Goal: Transaction & Acquisition: Purchase product/service

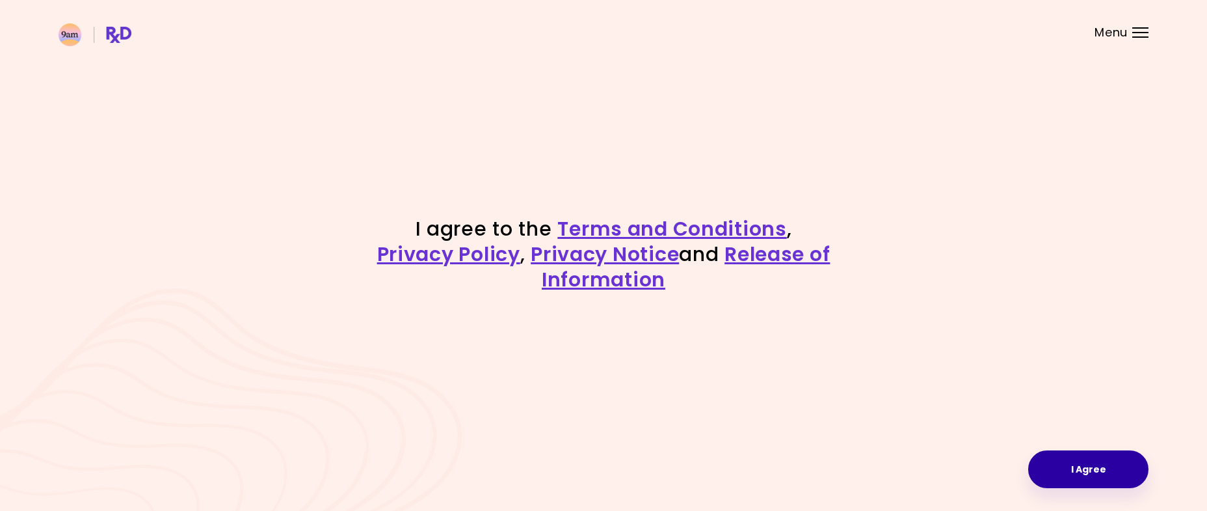
click at [1097, 458] on button "I Agree" at bounding box center [1088, 469] width 120 height 38
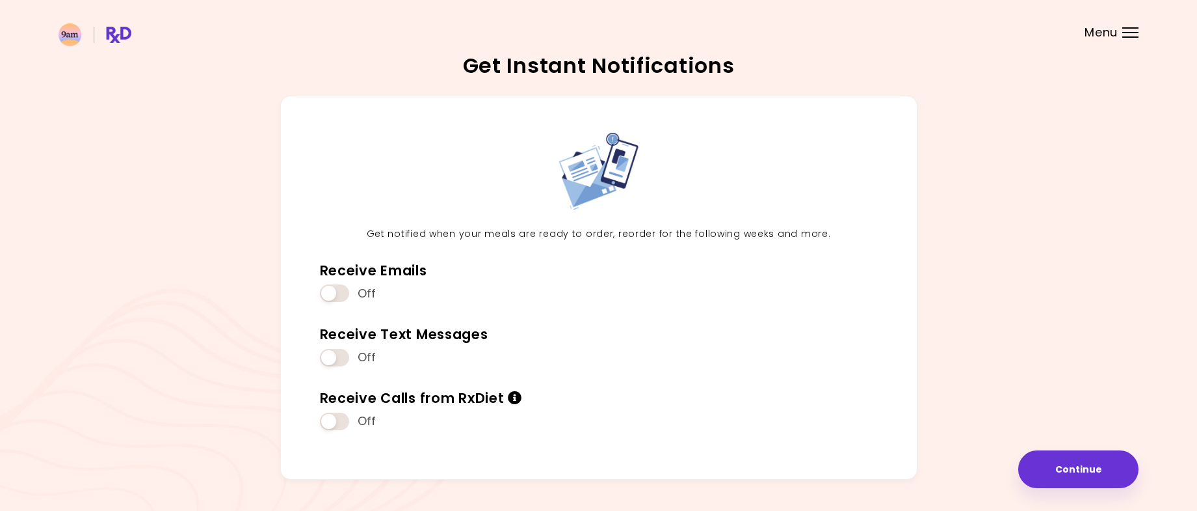
click at [1063, 443] on div "Get notified when your meals are ready to order, reorder for the following week…" at bounding box center [599, 293] width 1080 height 394
click at [1063, 454] on button "Continue" at bounding box center [1078, 469] width 120 height 38
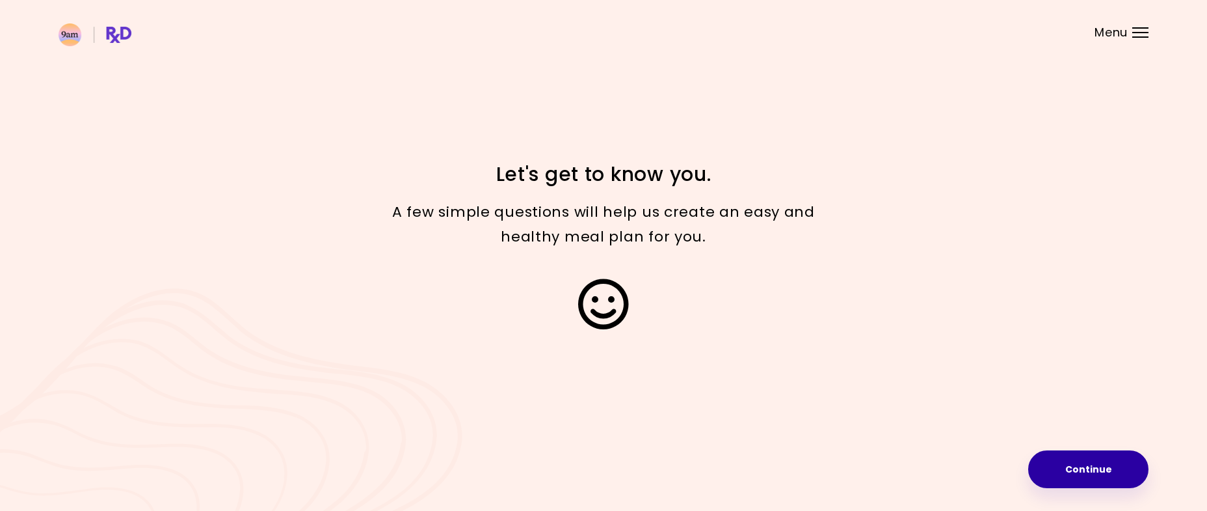
click at [1085, 464] on button "Continue" at bounding box center [1088, 469] width 120 height 38
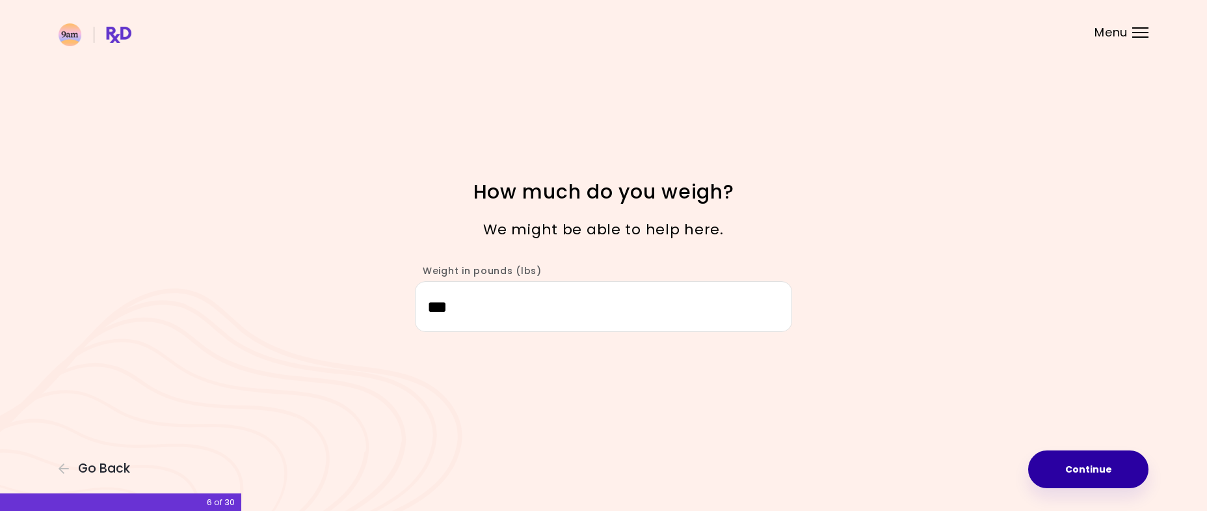
click at [1094, 482] on button "Continue" at bounding box center [1088, 469] width 120 height 38
select select "****"
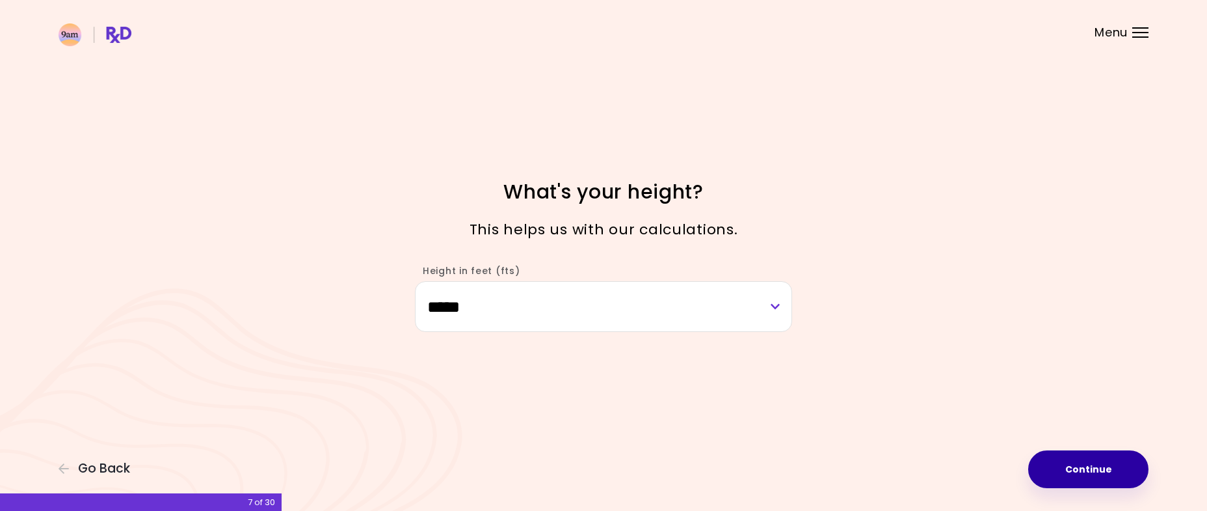
click at [1094, 480] on button "Continue" at bounding box center [1088, 469] width 120 height 38
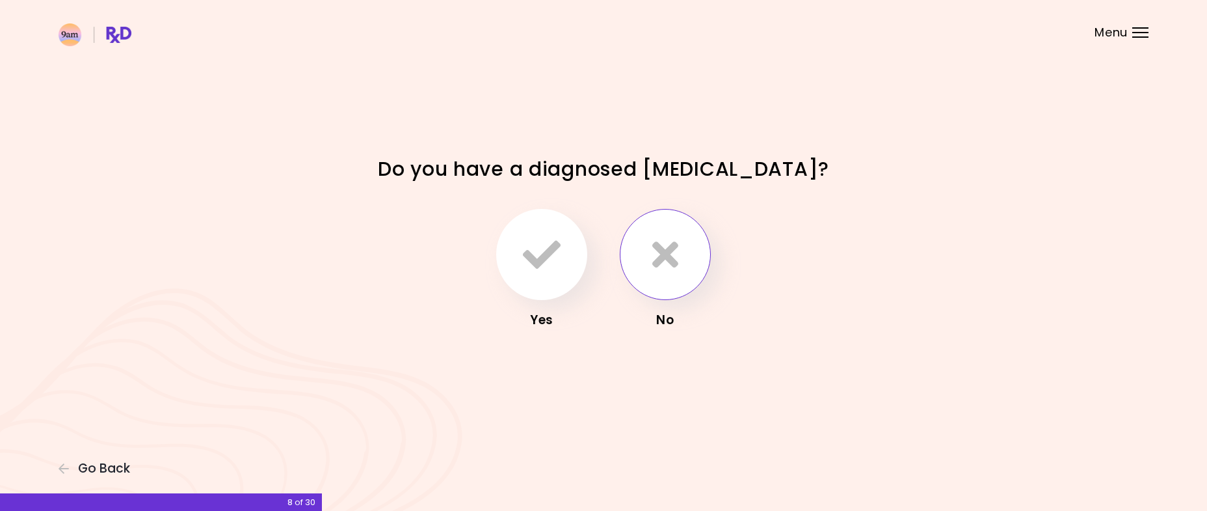
click at [666, 287] on button "button" at bounding box center [665, 254] width 91 height 91
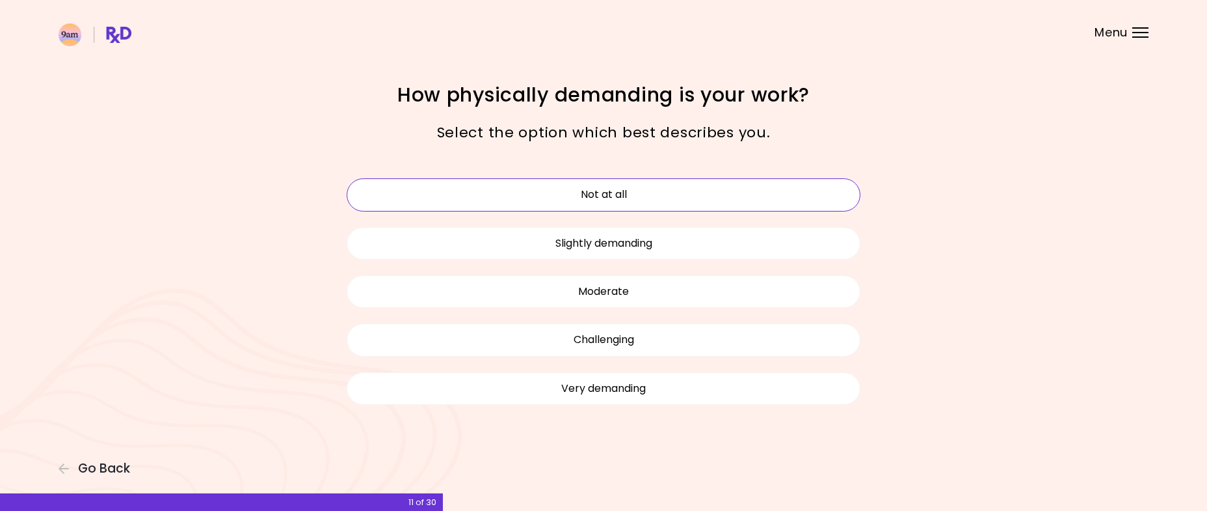
click at [701, 191] on button "Not at all" at bounding box center [604, 194] width 514 height 33
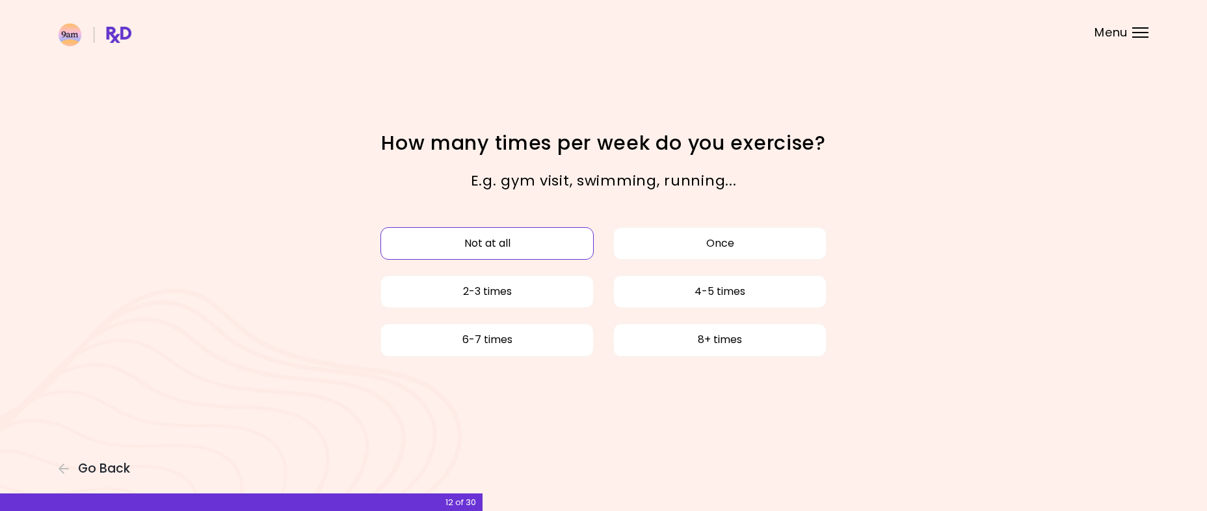
click at [573, 245] on button "Not at all" at bounding box center [486, 243] width 213 height 33
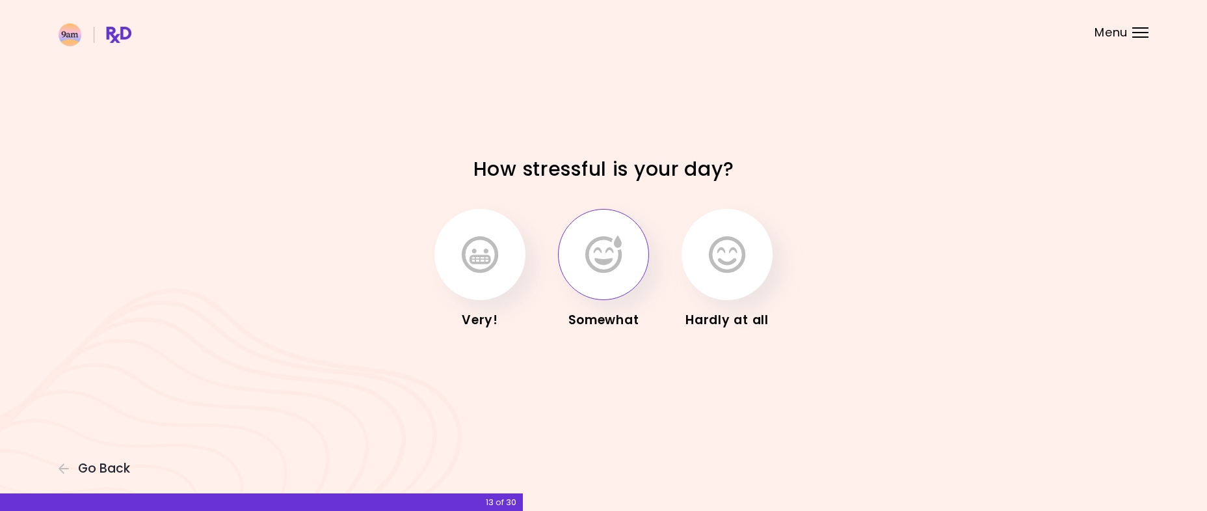
click at [600, 256] on icon "button" at bounding box center [603, 254] width 36 height 38
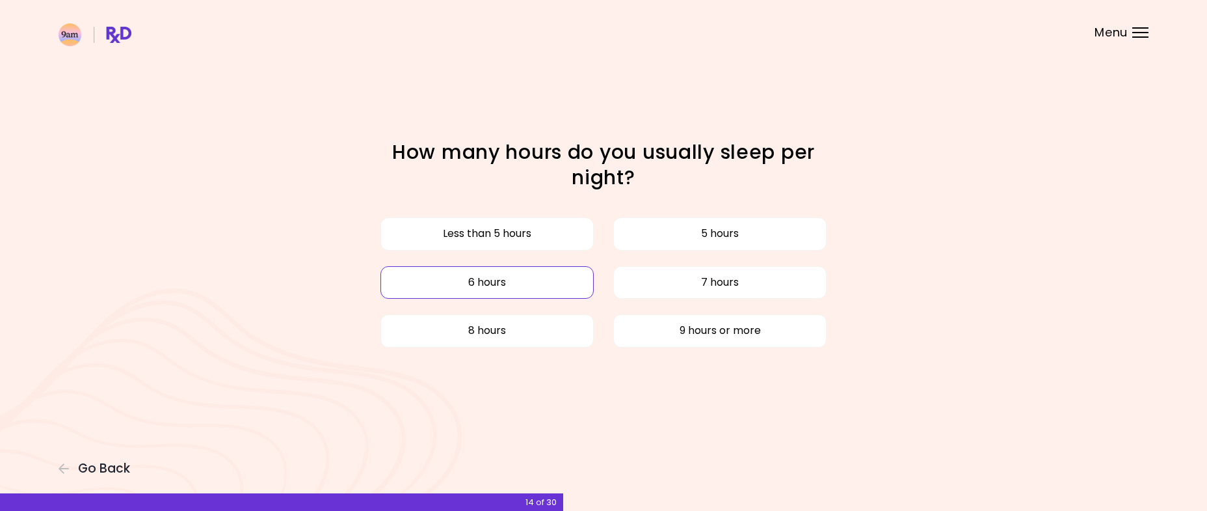
click at [579, 287] on button "6 hours" at bounding box center [486, 282] width 213 height 33
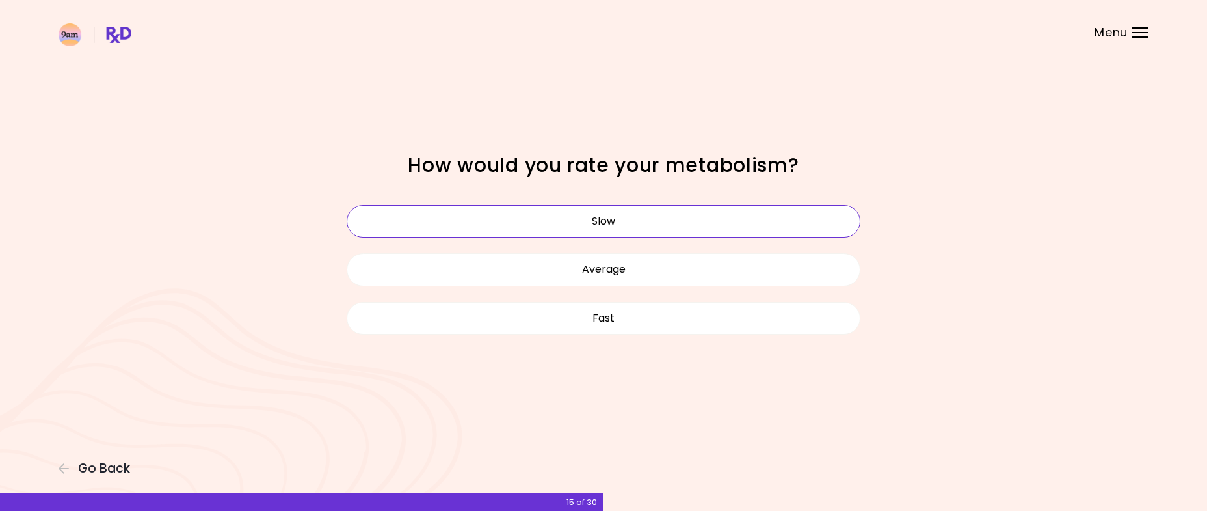
click at [648, 232] on button "Slow" at bounding box center [604, 221] width 514 height 33
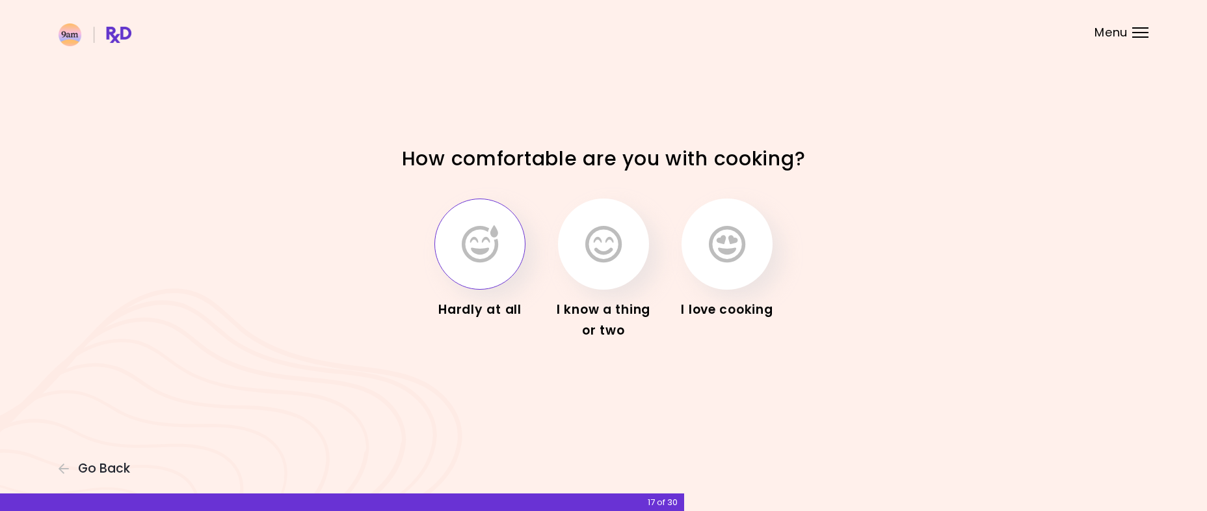
click at [494, 254] on icon "button" at bounding box center [480, 244] width 36 height 38
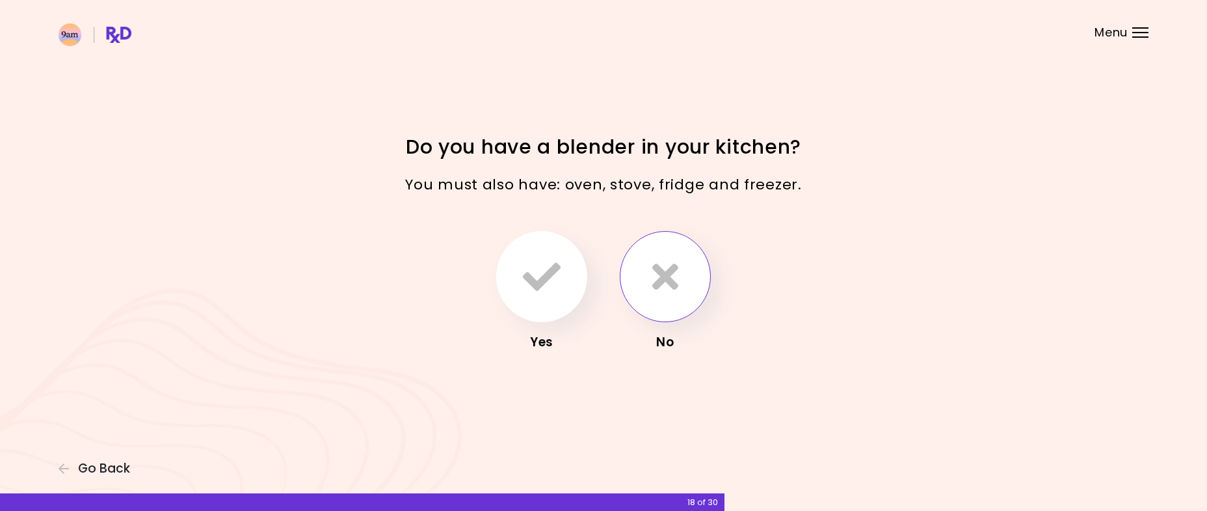
click at [655, 260] on icon "button" at bounding box center [665, 277] width 26 height 38
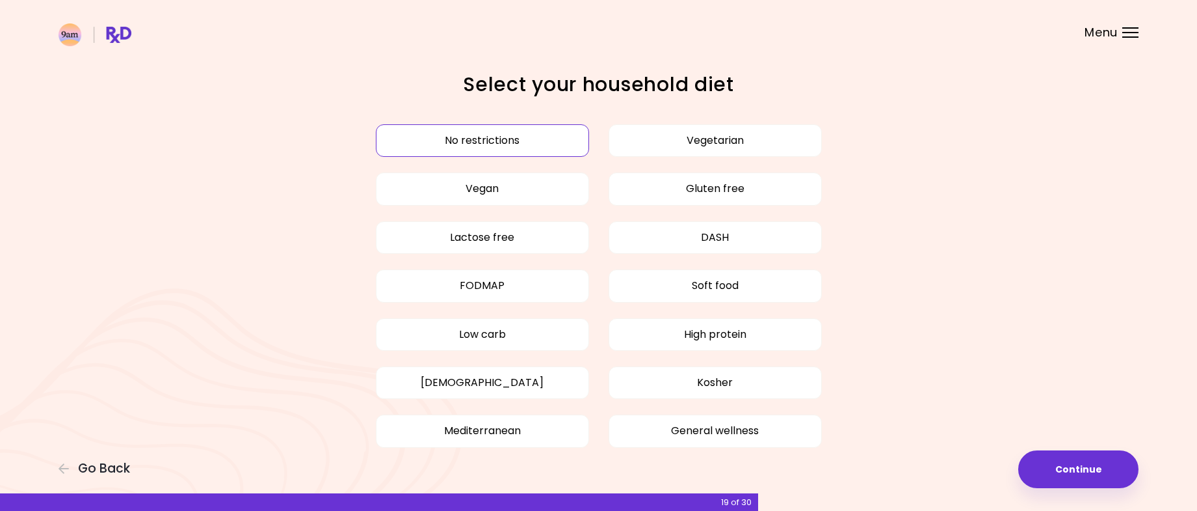
click at [548, 139] on button "No restrictions" at bounding box center [482, 140] width 213 height 33
click at [1097, 470] on button "Continue" at bounding box center [1078, 469] width 120 height 38
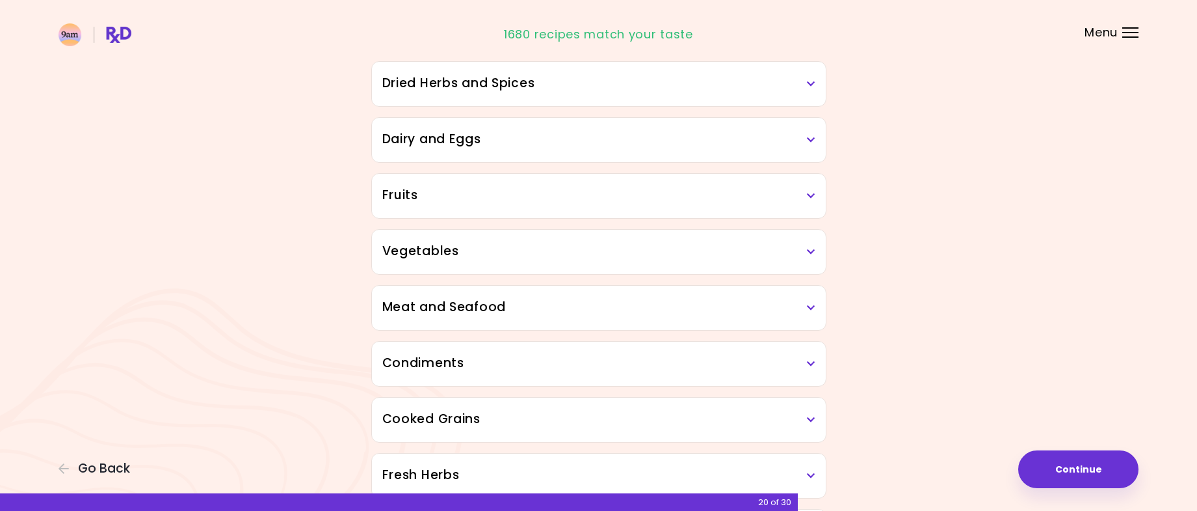
scroll to position [195, 0]
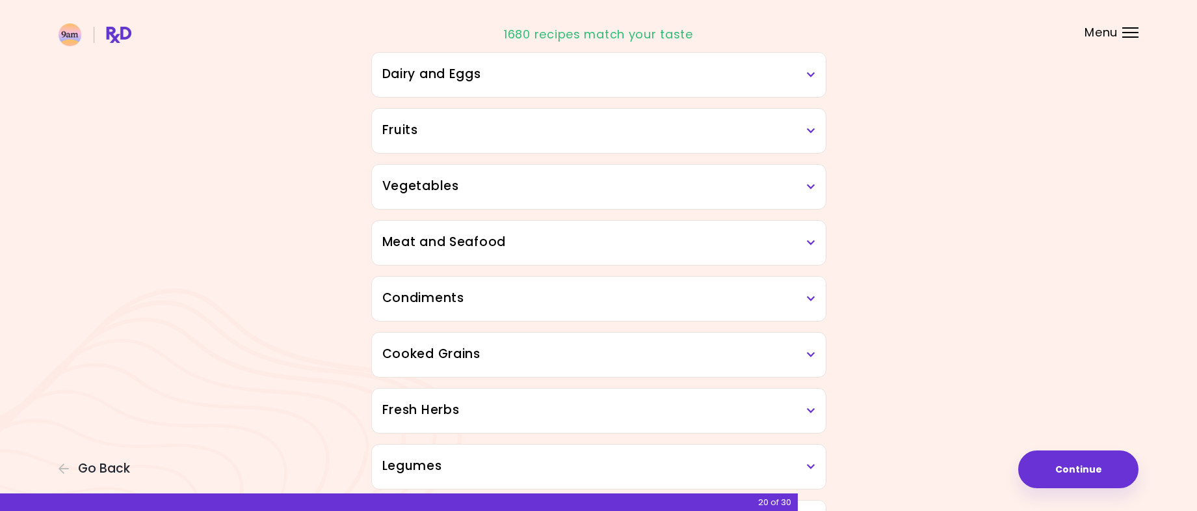
click at [795, 254] on div "Meat and Seafood" at bounding box center [599, 242] width 454 height 44
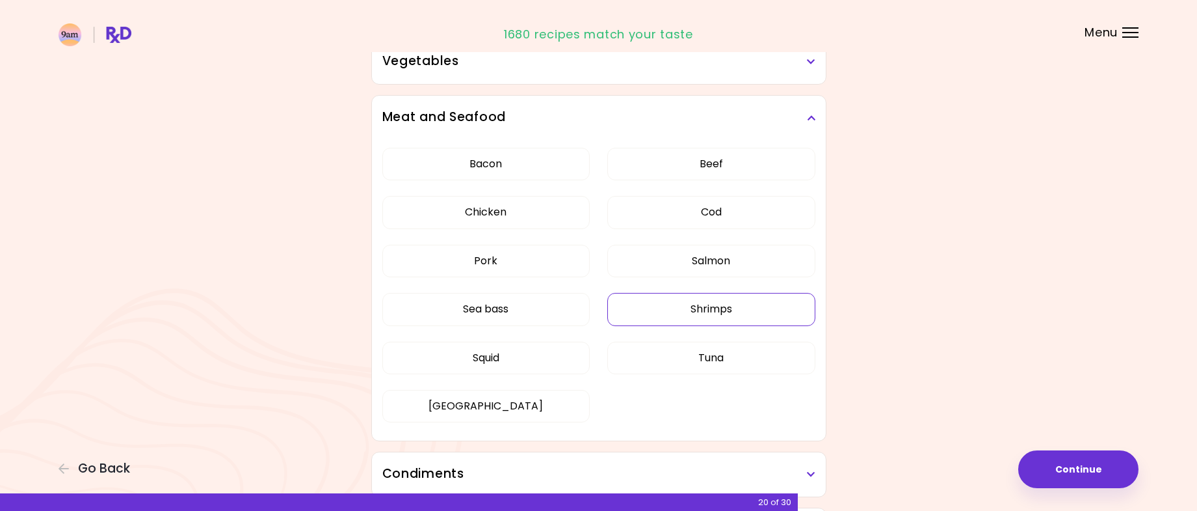
scroll to position [325, 0]
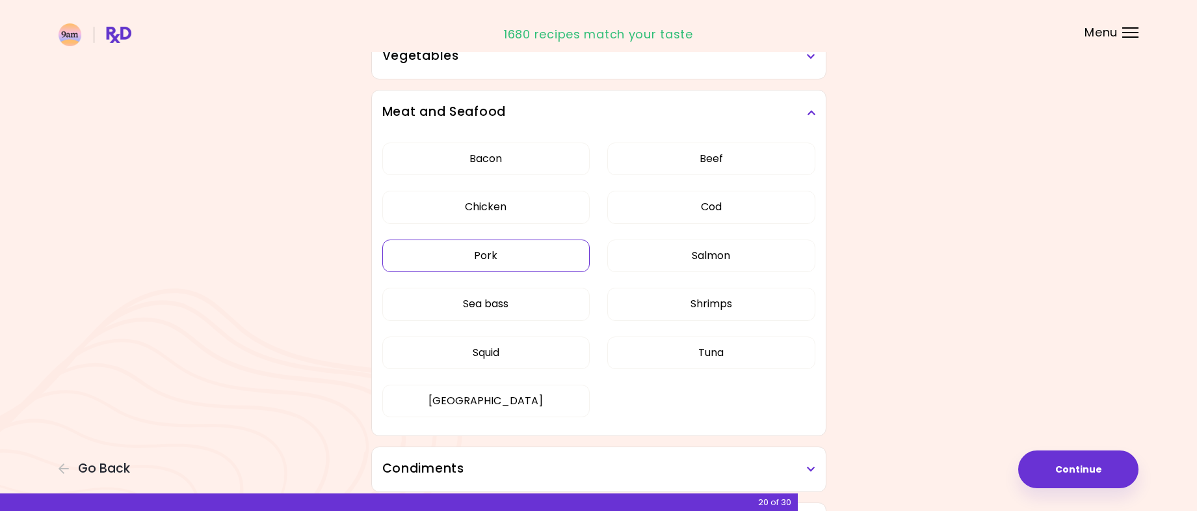
click at [573, 252] on button "Pork" at bounding box center [486, 255] width 208 height 33
click at [572, 339] on button "Squid" at bounding box center [486, 352] width 208 height 33
click at [562, 308] on button "Sea bass" at bounding box center [486, 303] width 208 height 33
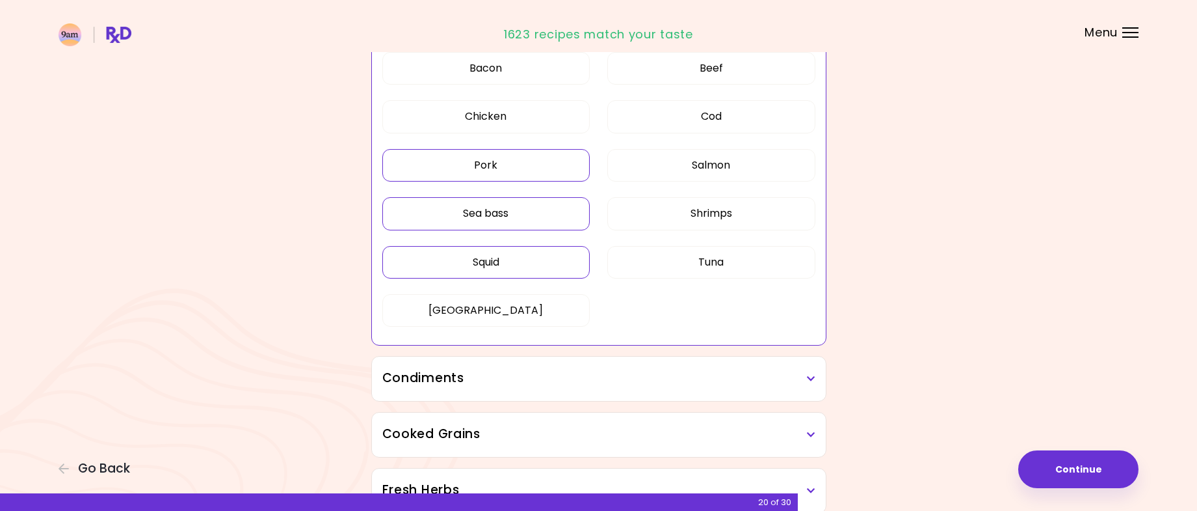
scroll to position [455, 0]
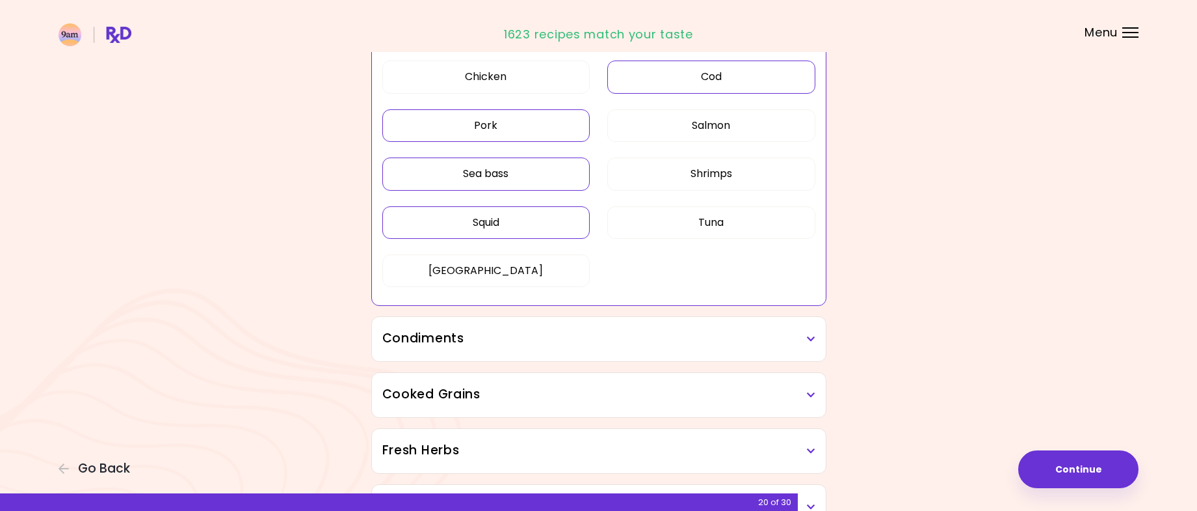
click at [723, 86] on button "Cod" at bounding box center [711, 76] width 208 height 33
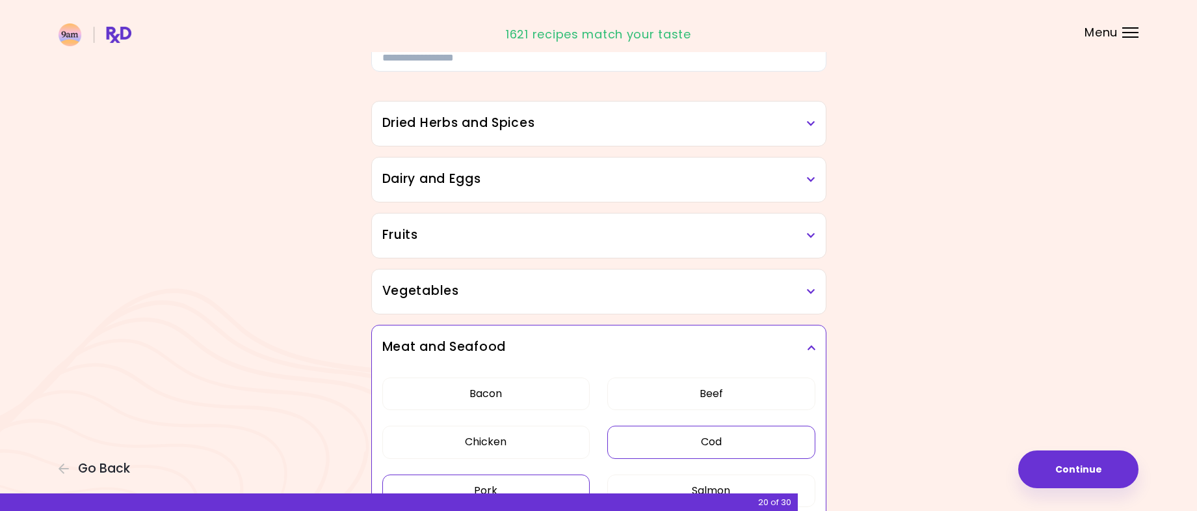
scroll to position [27, 0]
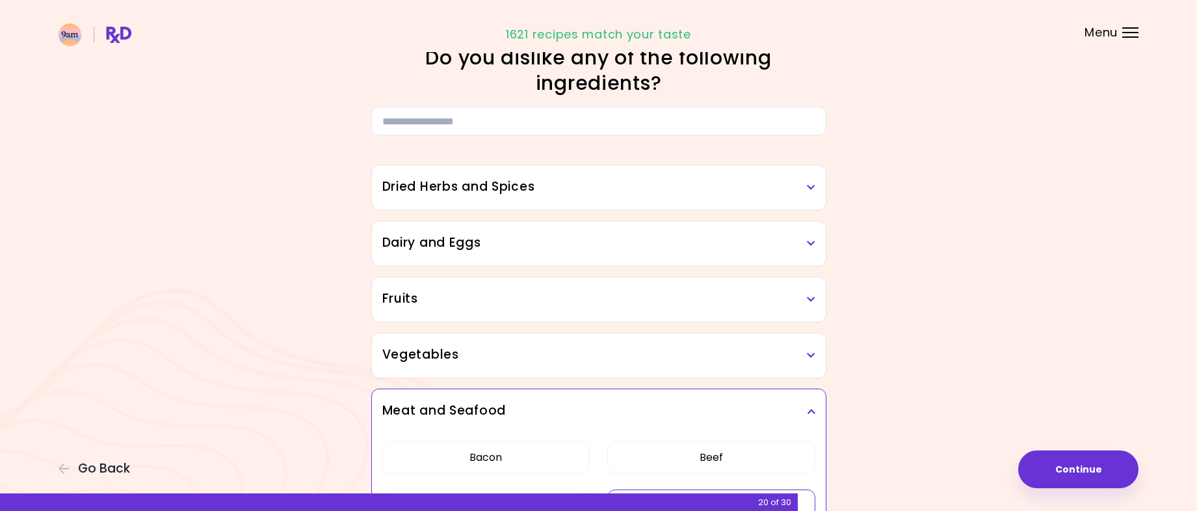
click at [754, 248] on h3 "Dairy and Eggs" at bounding box center [598, 242] width 433 height 19
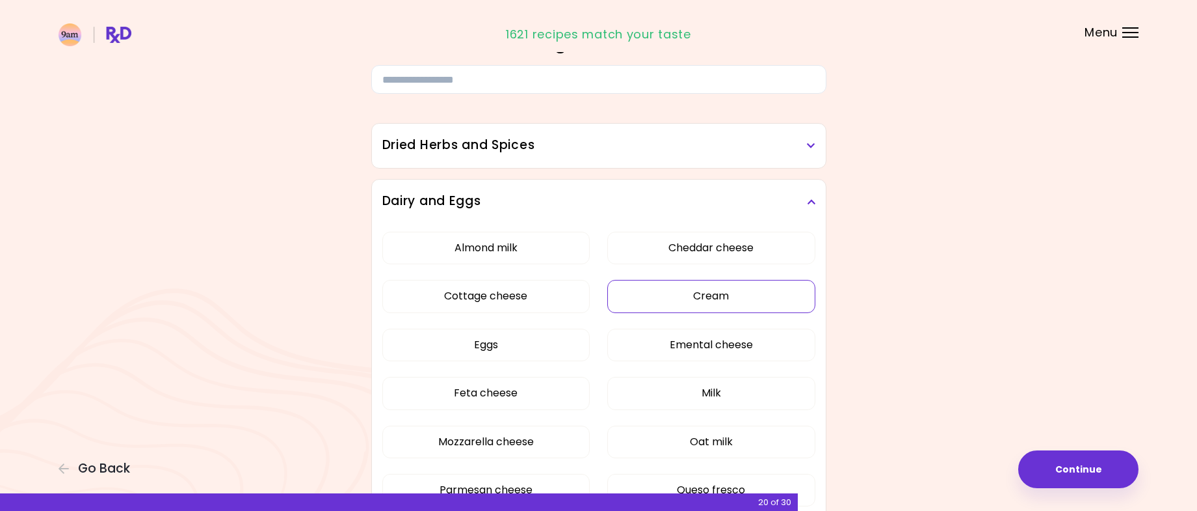
scroll to position [92, 0]
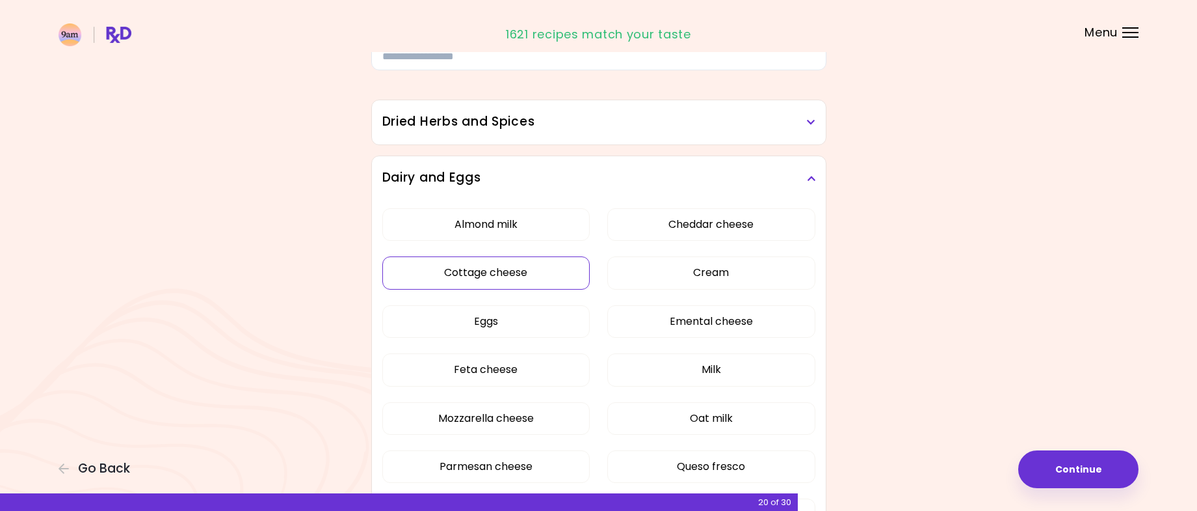
click at [555, 263] on button "Cottage cheese" at bounding box center [486, 272] width 208 height 33
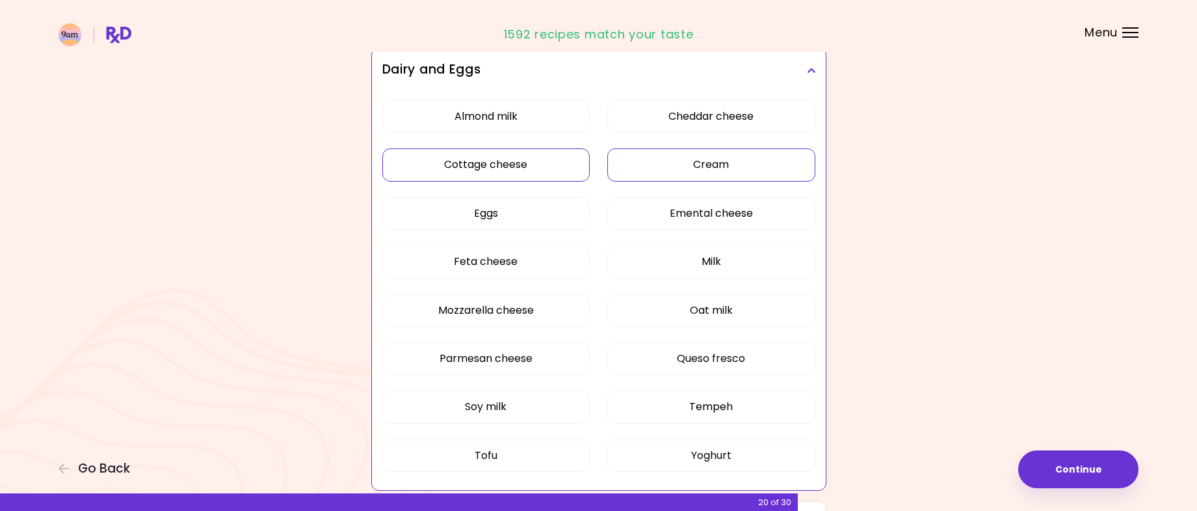
scroll to position [222, 0]
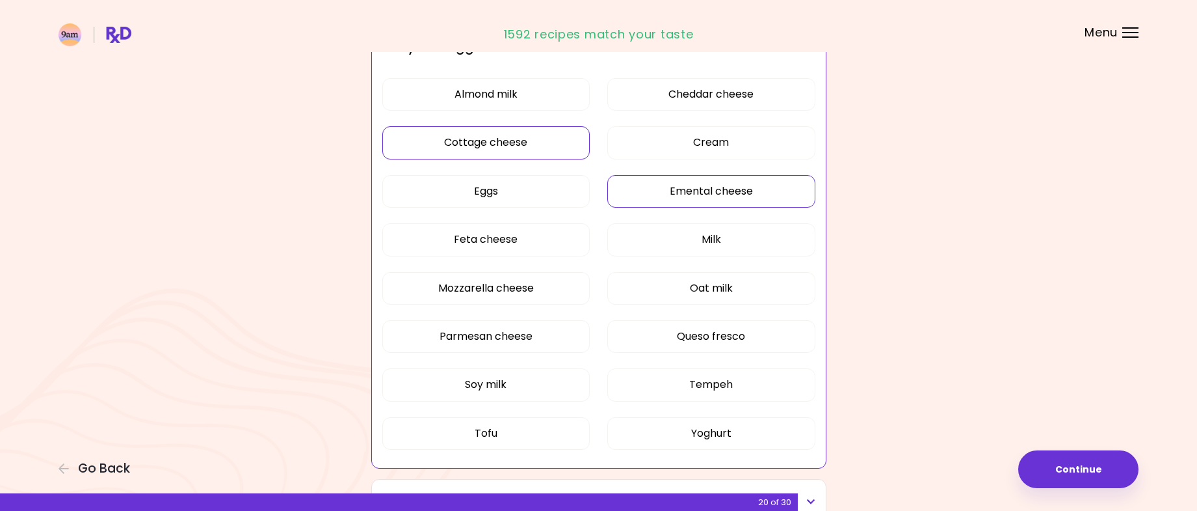
click at [795, 185] on button "Emental cheese" at bounding box center [711, 191] width 208 height 33
click at [775, 379] on button "Tempeh" at bounding box center [711, 384] width 208 height 33
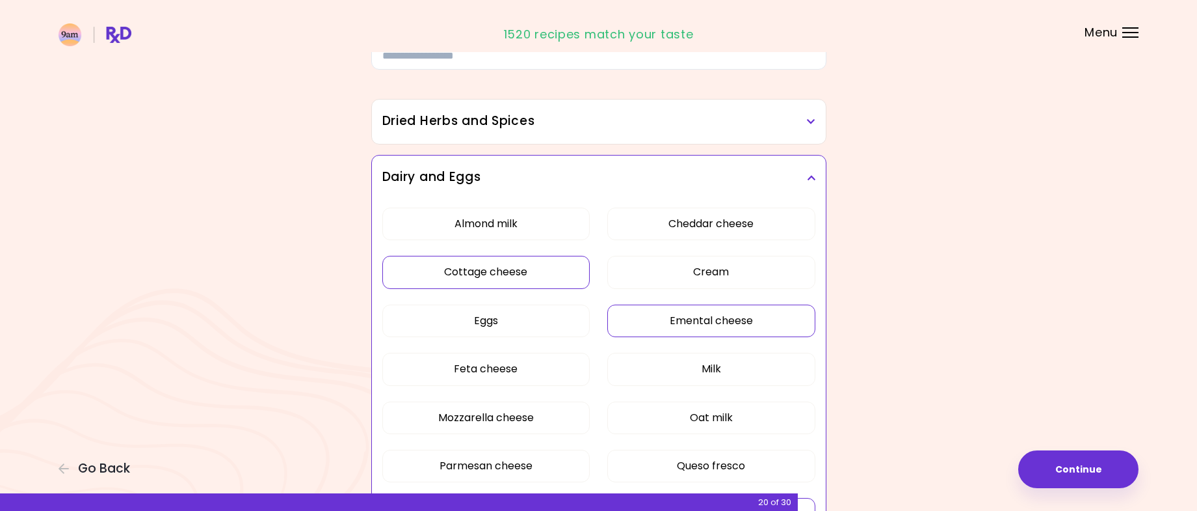
scroll to position [92, 0]
click at [790, 172] on h3 "Dairy and Eggs" at bounding box center [598, 177] width 433 height 19
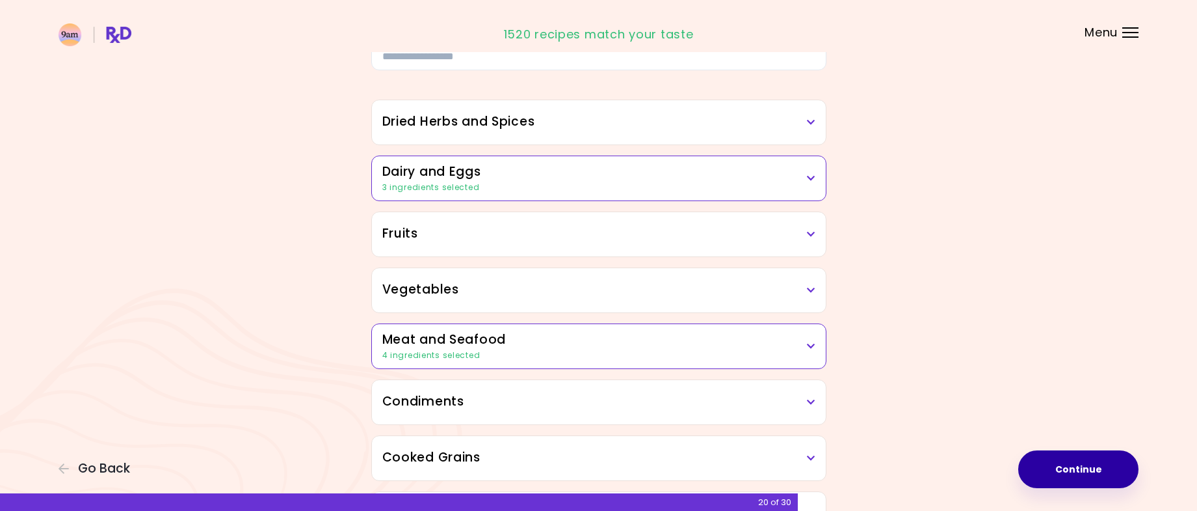
click at [1100, 463] on button "Continue" at bounding box center [1078, 469] width 120 height 38
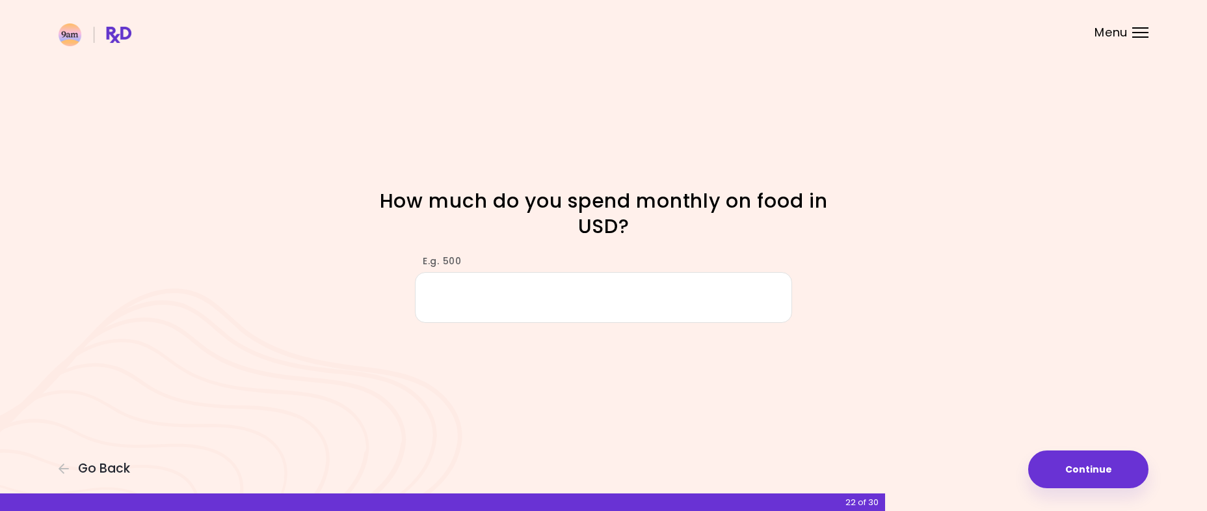
click at [749, 287] on input "E.g. 500" at bounding box center [603, 297] width 377 height 50
type input "***"
click at [1135, 472] on button "Continue" at bounding box center [1088, 469] width 120 height 38
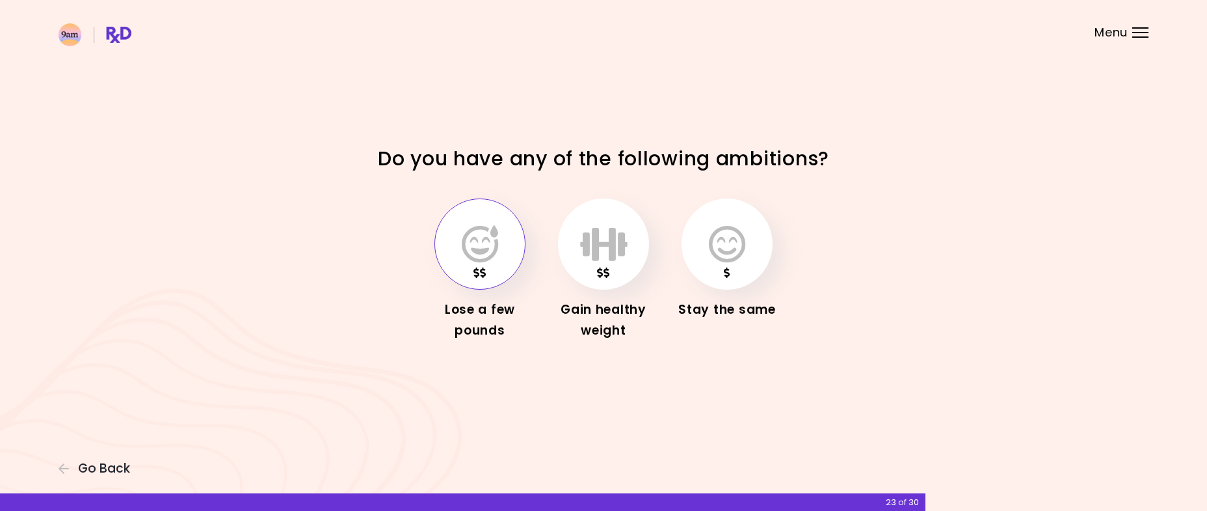
click at [513, 273] on button "button" at bounding box center [479, 243] width 91 height 91
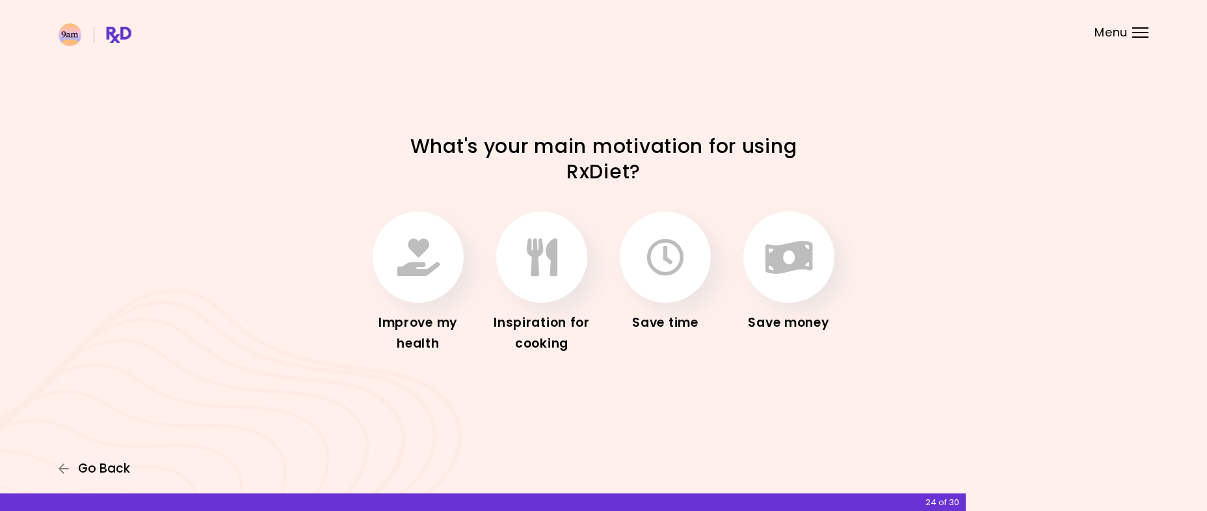
click at [111, 461] on span "Go Back" at bounding box center [104, 468] width 52 height 14
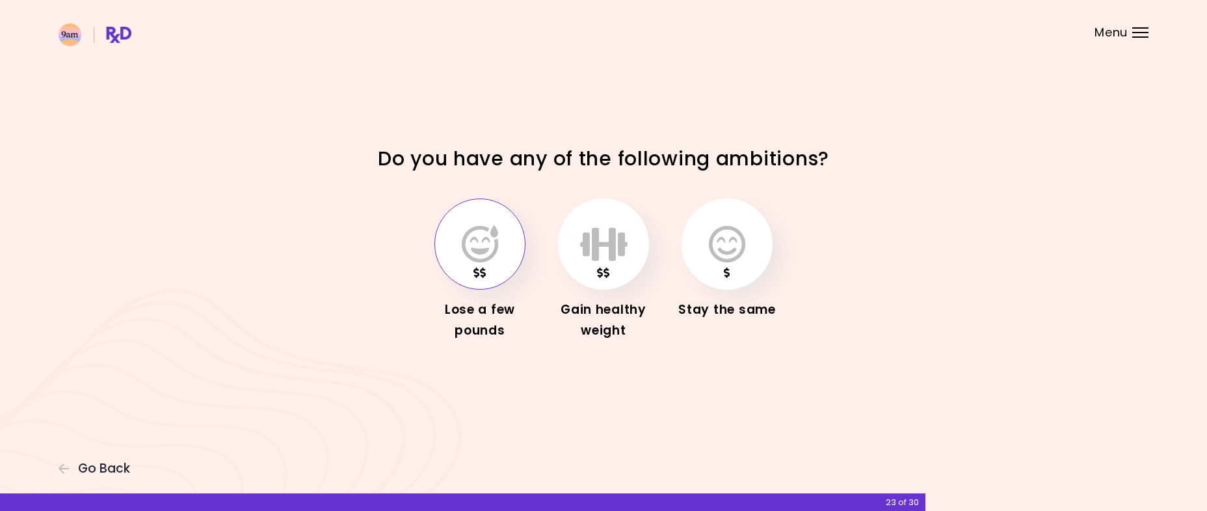
click at [486, 258] on icon "button" at bounding box center [480, 244] width 36 height 38
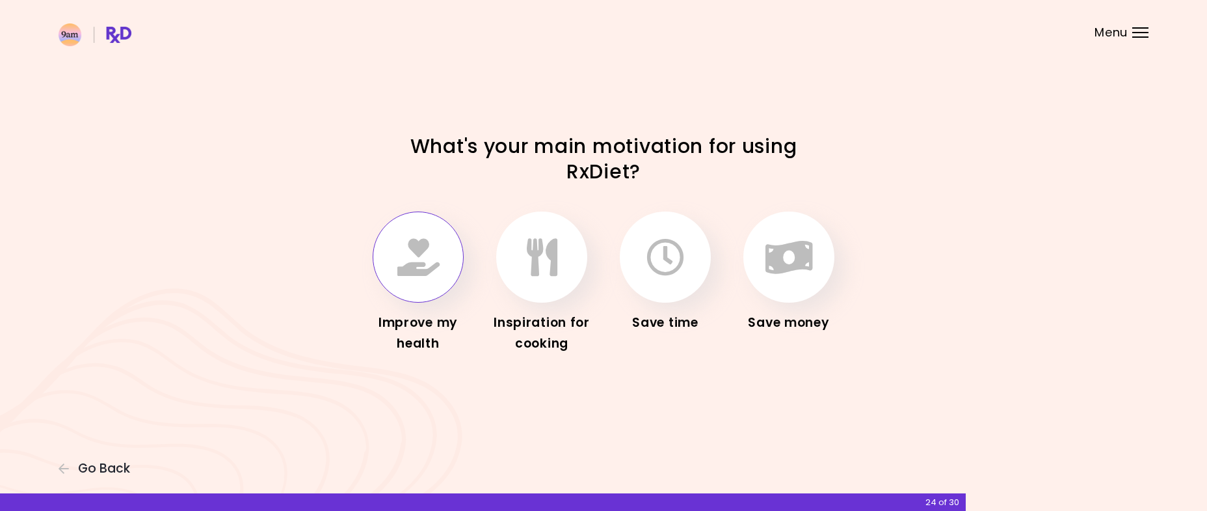
click at [417, 281] on button "button" at bounding box center [418, 256] width 91 height 91
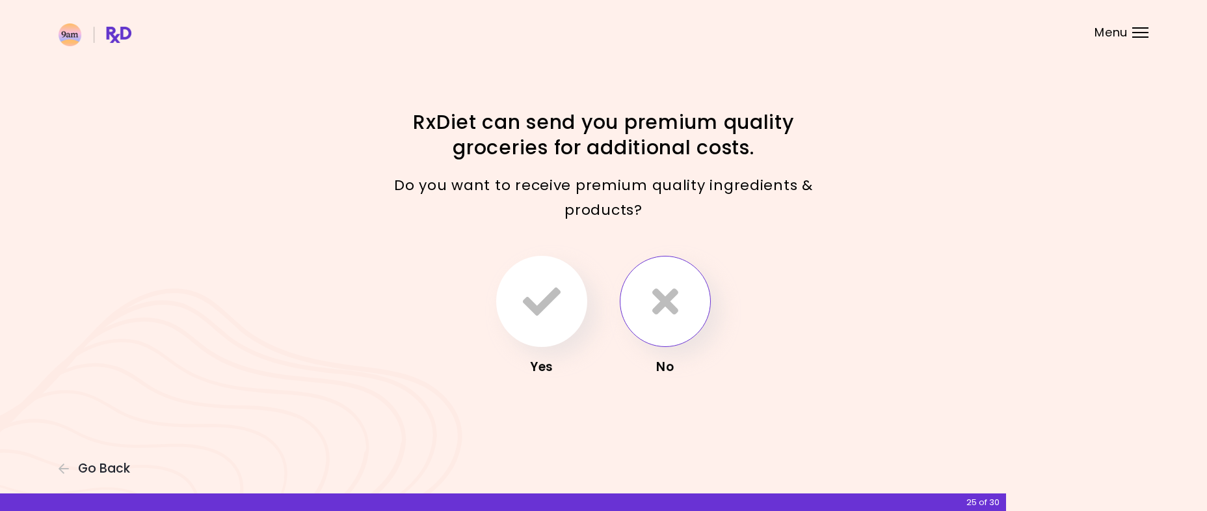
click at [678, 317] on button "button" at bounding box center [665, 301] width 91 height 91
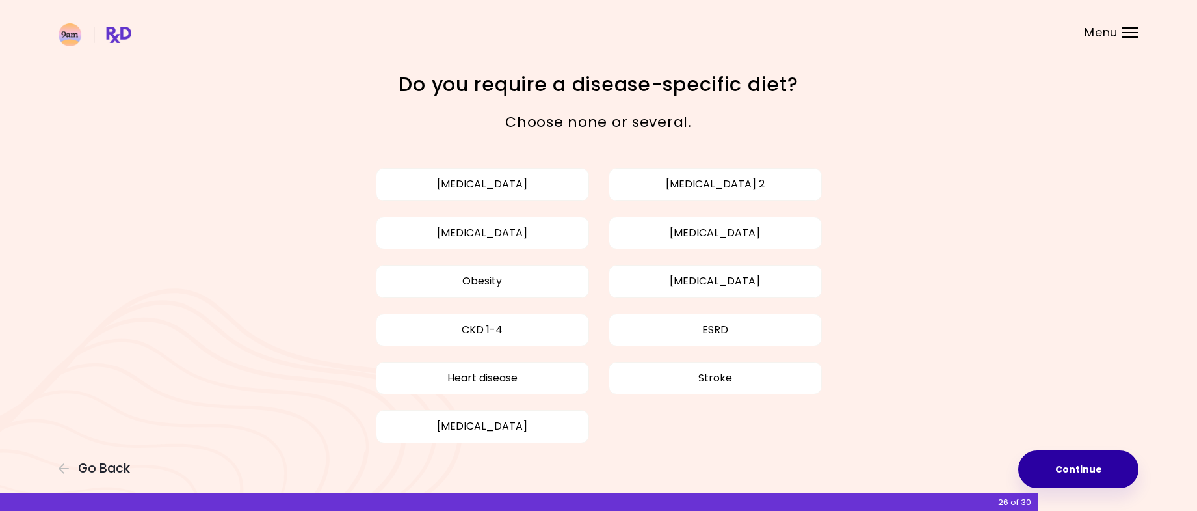
click at [1064, 469] on button "Continue" at bounding box center [1078, 469] width 120 height 38
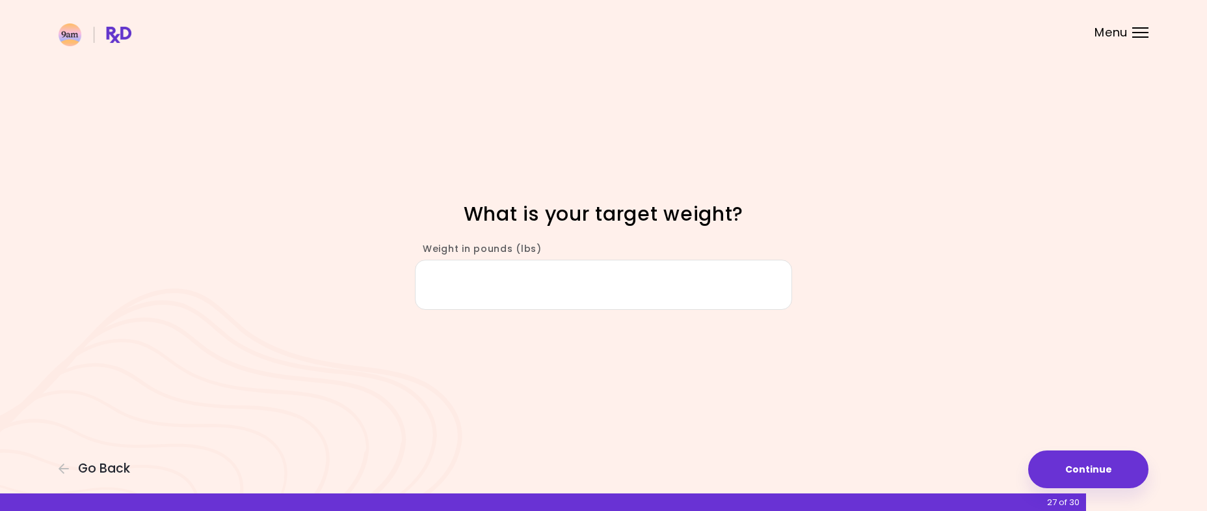
click at [704, 289] on input "Weight in pounds (lbs)" at bounding box center [603, 285] width 377 height 50
type input "***"
click at [1071, 475] on button "Continue" at bounding box center [1088, 469] width 120 height 38
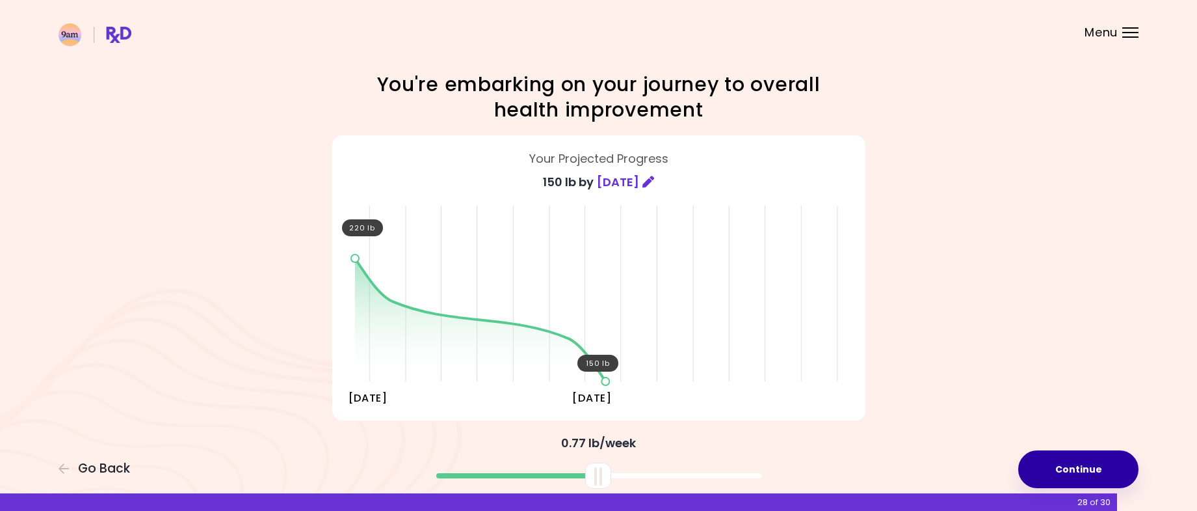
click at [1095, 453] on button "Continue" at bounding box center [1078, 469] width 120 height 38
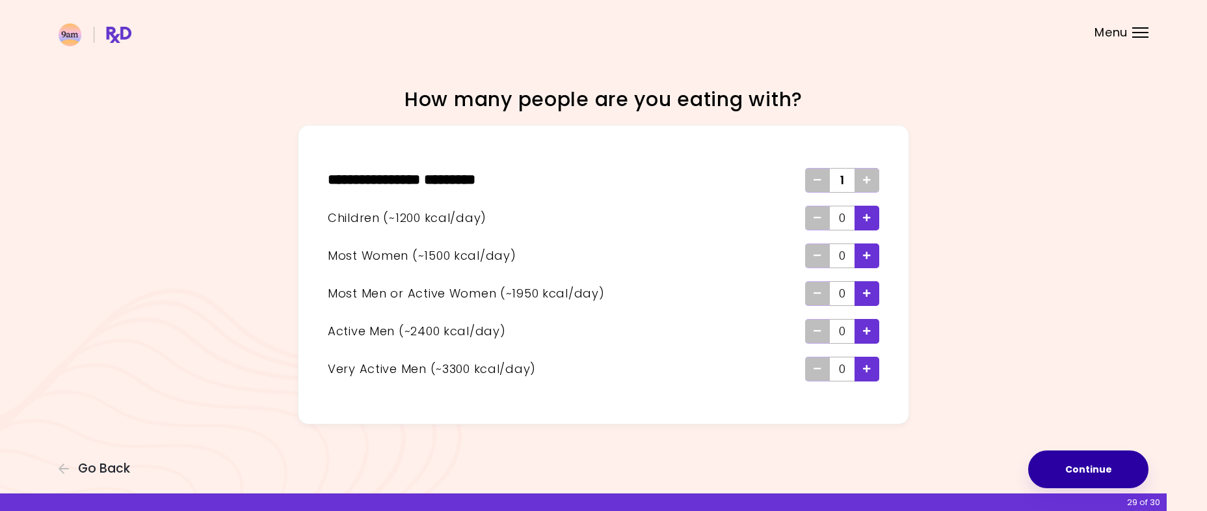
click at [1117, 453] on button "Continue" at bounding box center [1088, 469] width 120 height 38
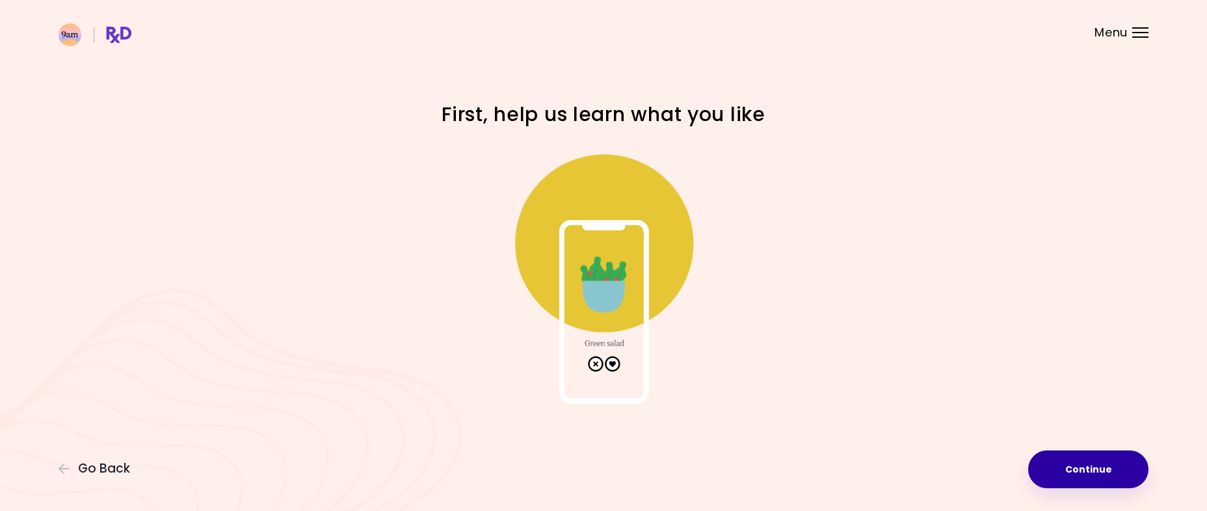
click at [1082, 457] on button "Continue" at bounding box center [1088, 469] width 120 height 38
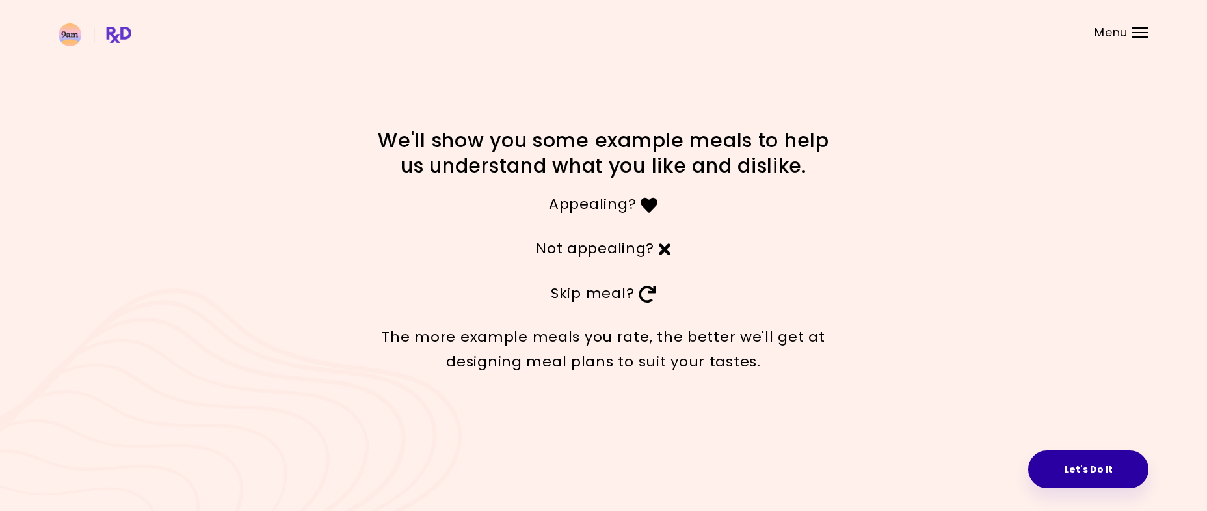
click at [1095, 462] on button "Let's Do It" at bounding box center [1088, 469] width 120 height 38
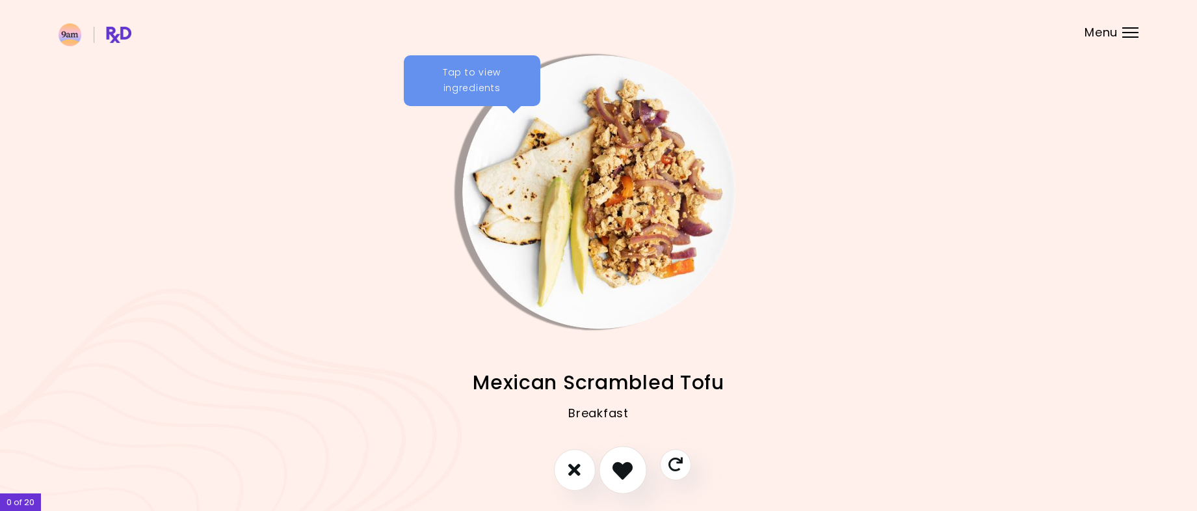
click at [613, 462] on icon "I like this recipe" at bounding box center [623, 469] width 20 height 20
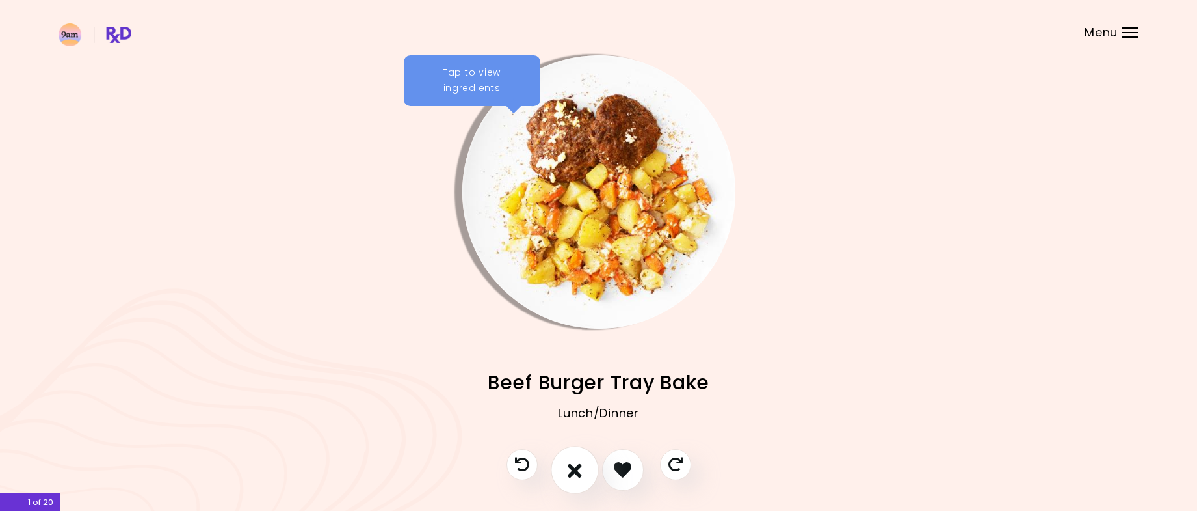
click at [565, 472] on button "I don't like this recipe" at bounding box center [575, 470] width 48 height 48
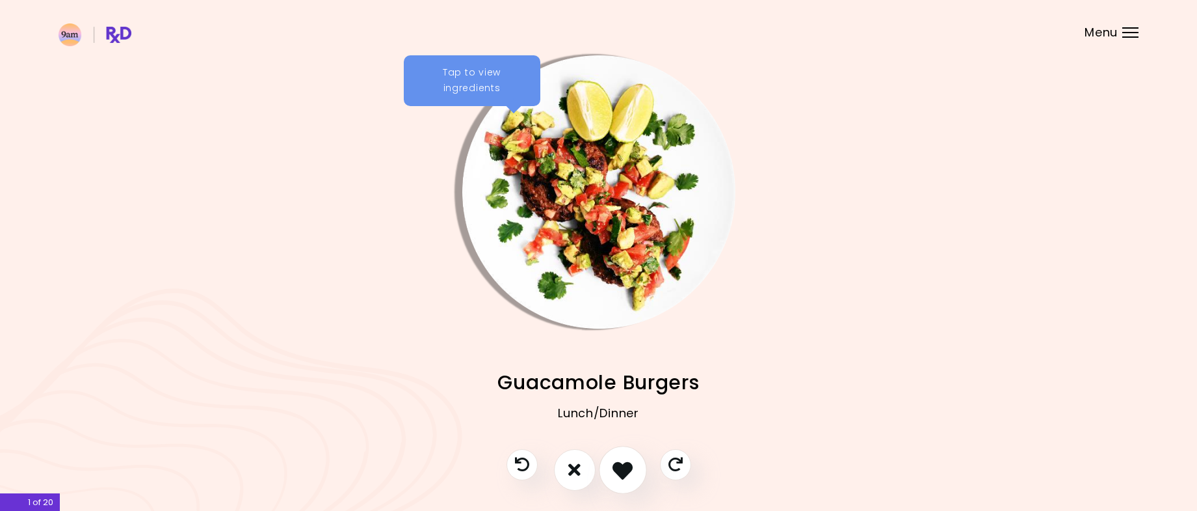
click at [623, 467] on icon "I like this recipe" at bounding box center [623, 469] width 20 height 20
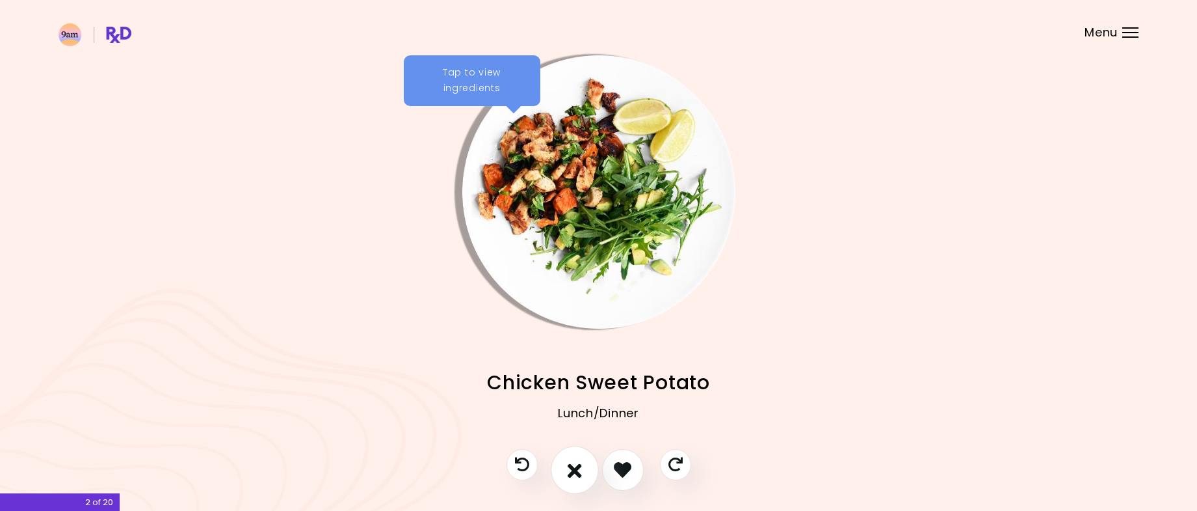
click at [576, 471] on icon "I don't like this recipe" at bounding box center [575, 469] width 14 height 20
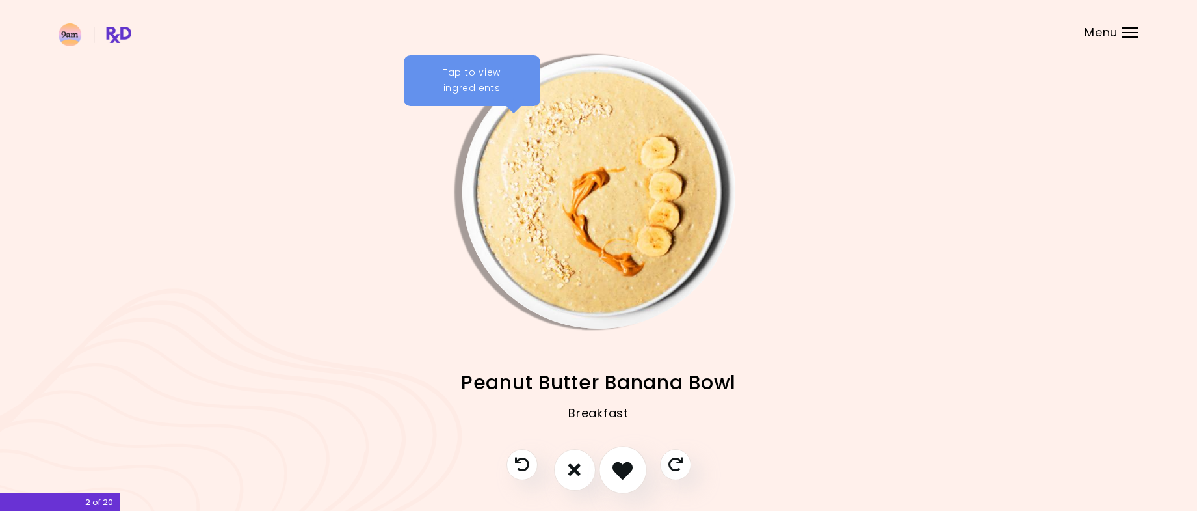
click at [629, 474] on icon "I like this recipe" at bounding box center [623, 469] width 20 height 20
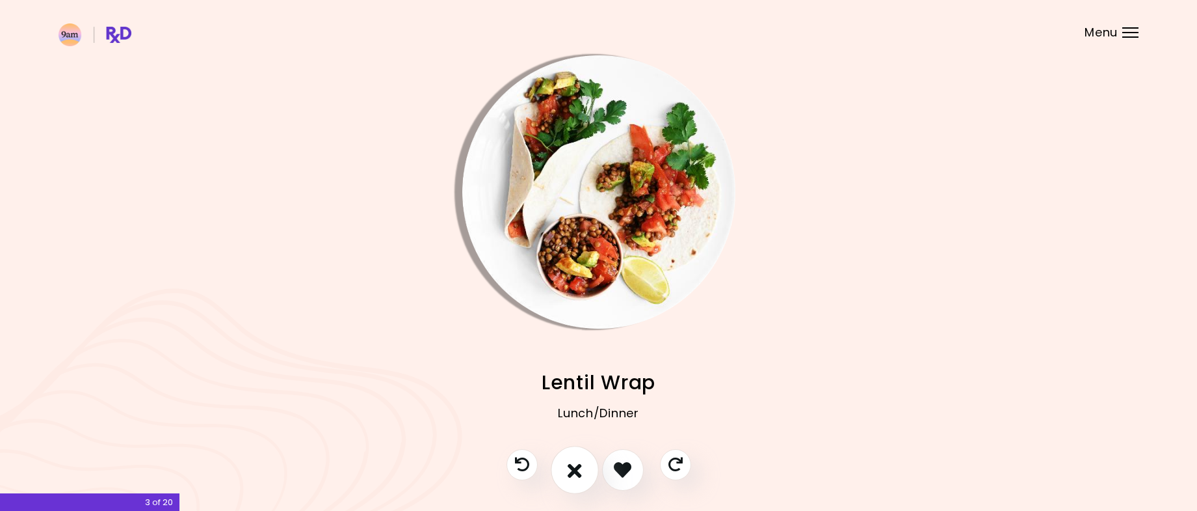
click at [593, 476] on button "I don't like this recipe" at bounding box center [575, 470] width 48 height 48
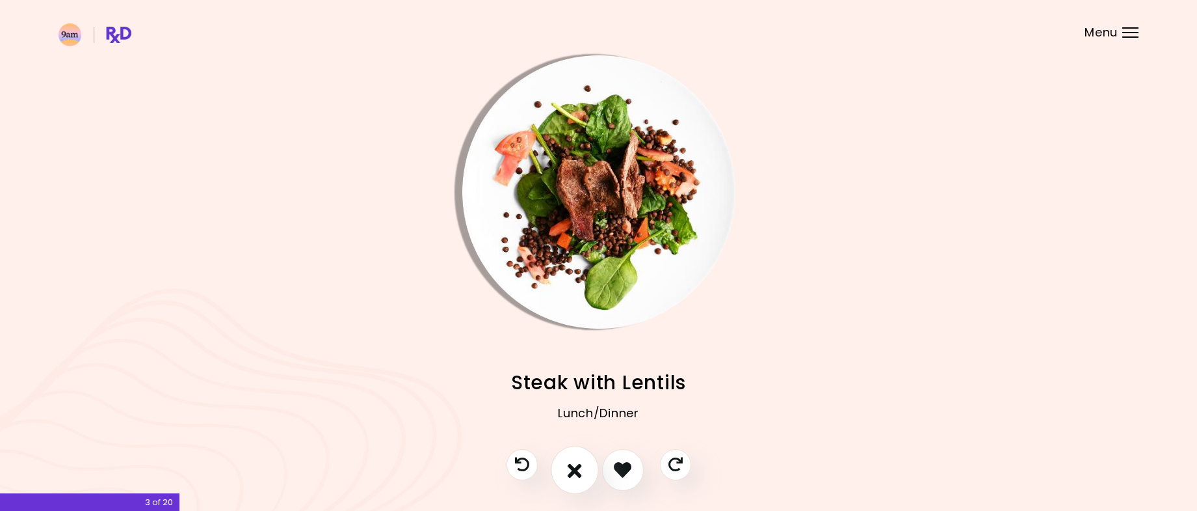
click at [593, 476] on button "I don't like this recipe" at bounding box center [575, 470] width 48 height 48
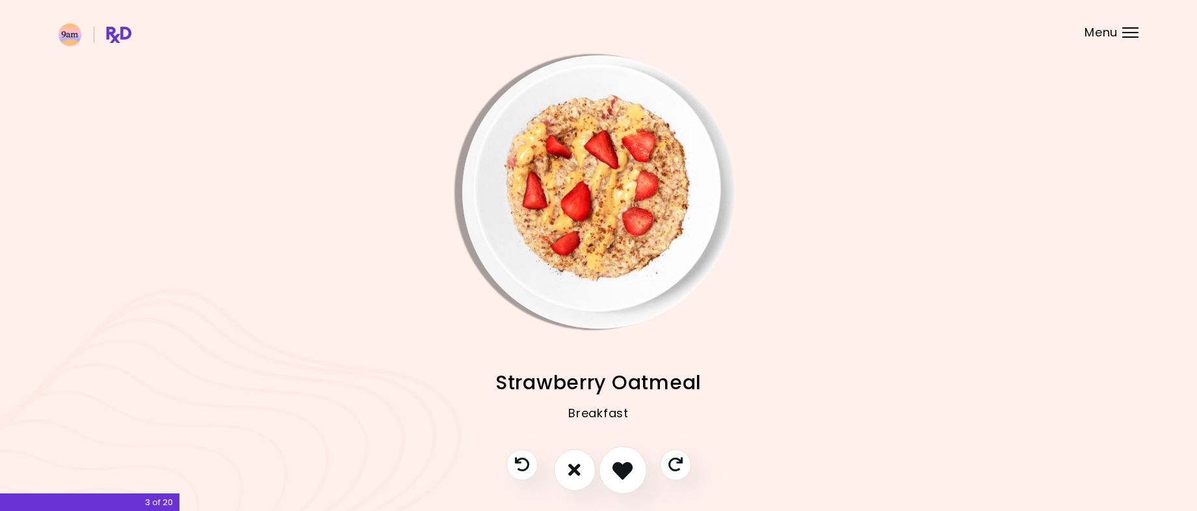
click at [635, 474] on button "I like this recipe" at bounding box center [623, 470] width 48 height 48
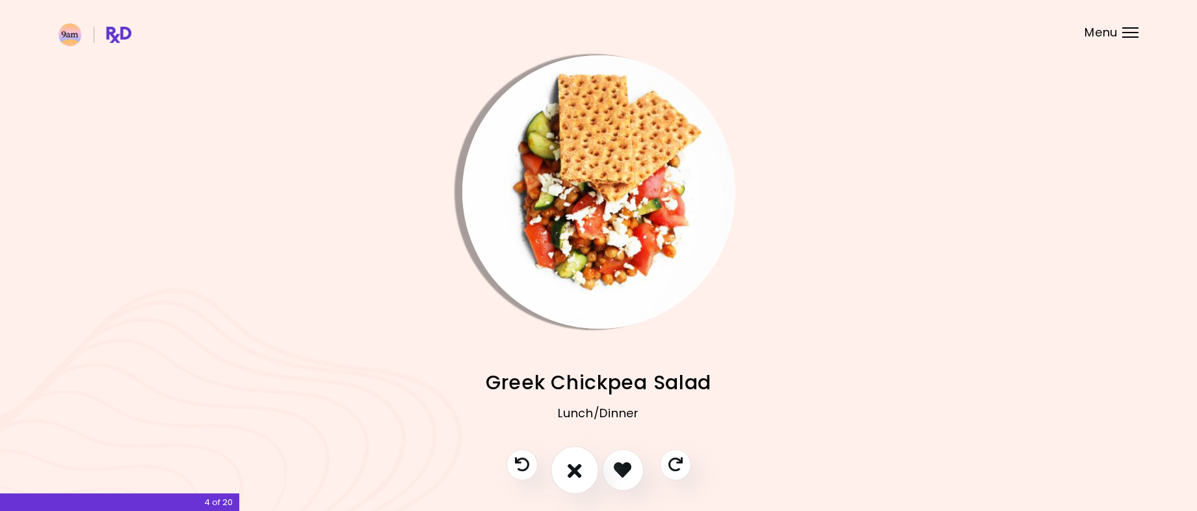
click at [575, 473] on icon "I don't like this recipe" at bounding box center [575, 469] width 14 height 20
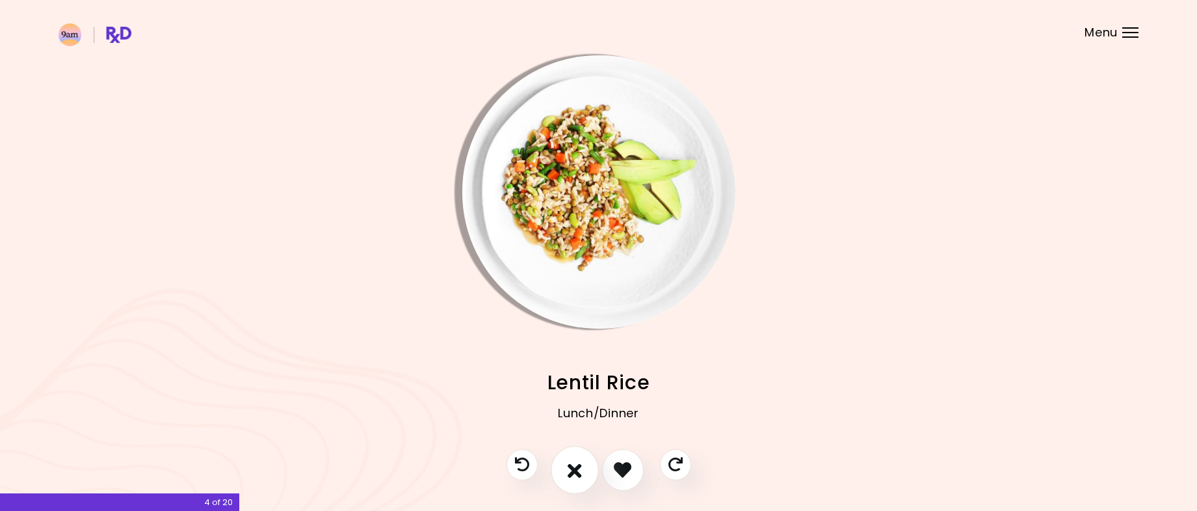
click at [577, 473] on icon "I don't like this recipe" at bounding box center [575, 469] width 14 height 20
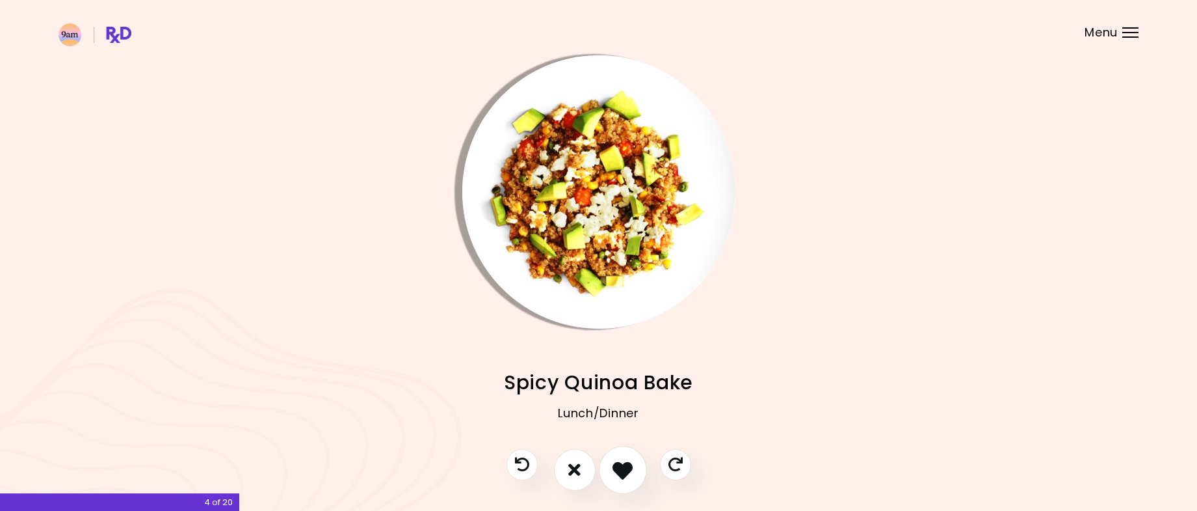
click at [626, 472] on icon "I like this recipe" at bounding box center [623, 469] width 20 height 20
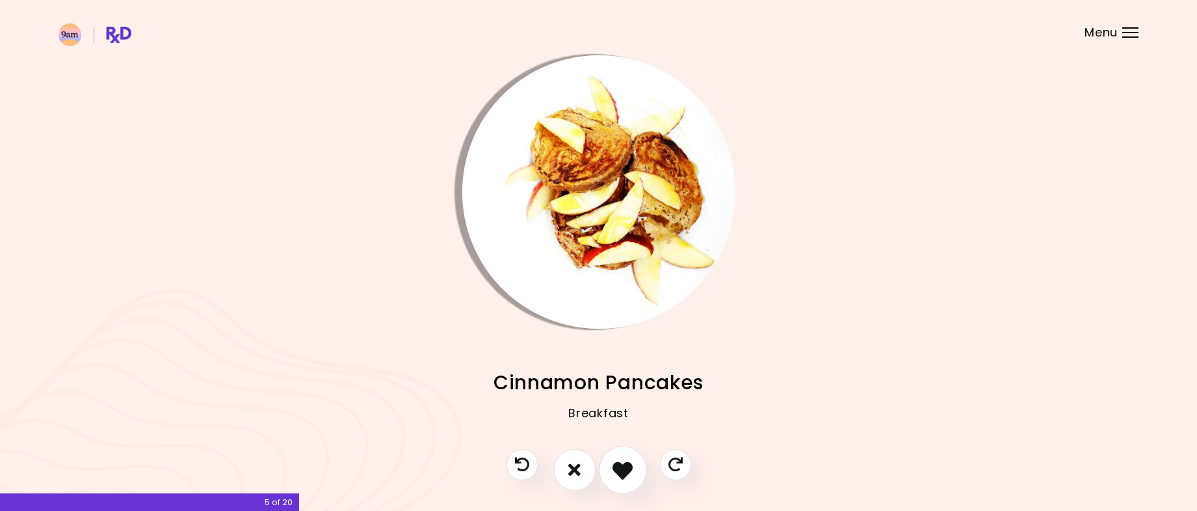
click at [626, 472] on icon "I like this recipe" at bounding box center [623, 469] width 20 height 20
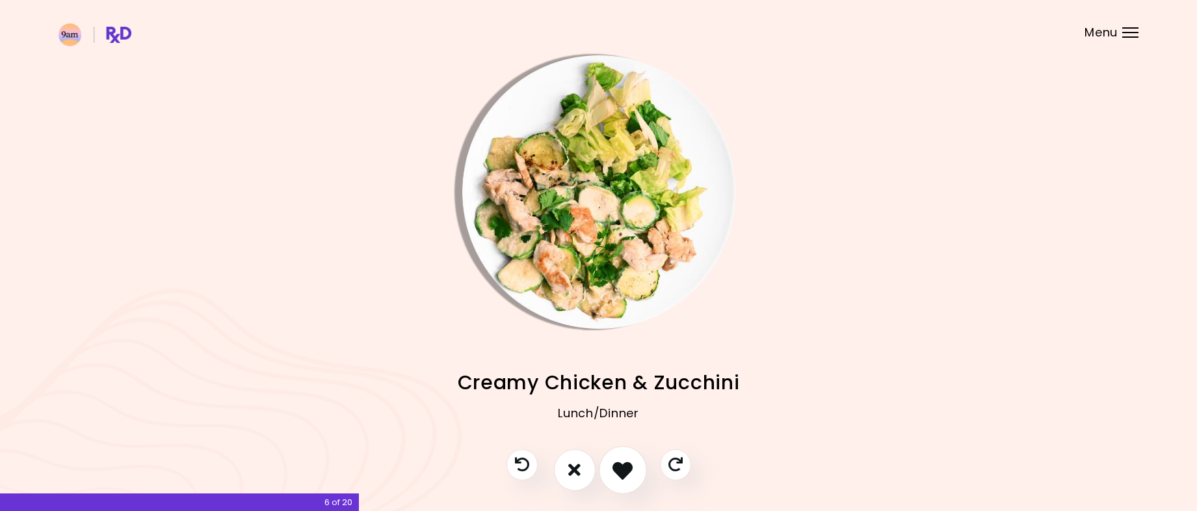
click at [626, 472] on icon "I like this recipe" at bounding box center [623, 469] width 20 height 20
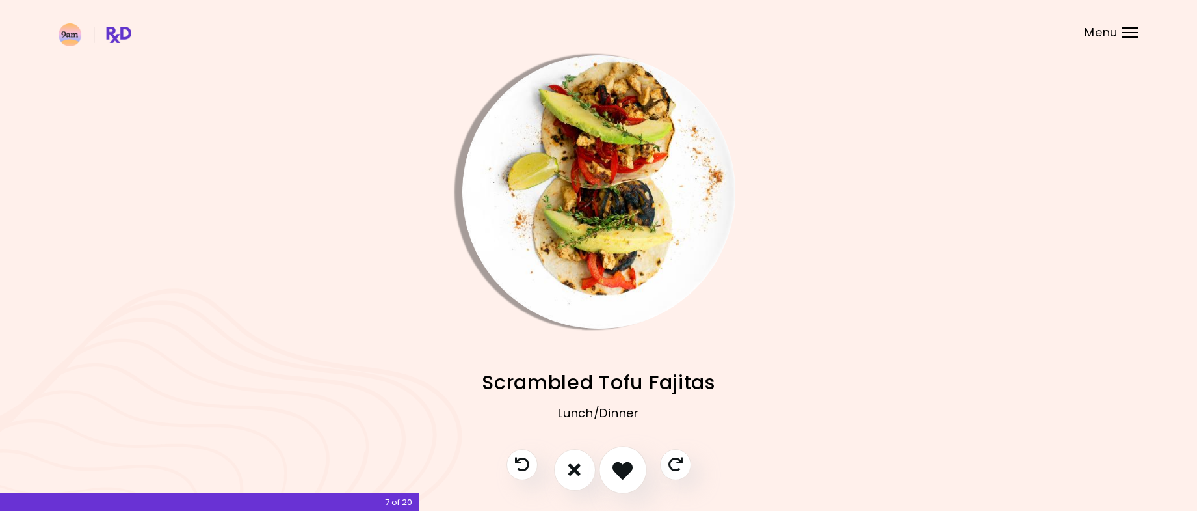
click at [626, 472] on icon "I like this recipe" at bounding box center [623, 469] width 20 height 20
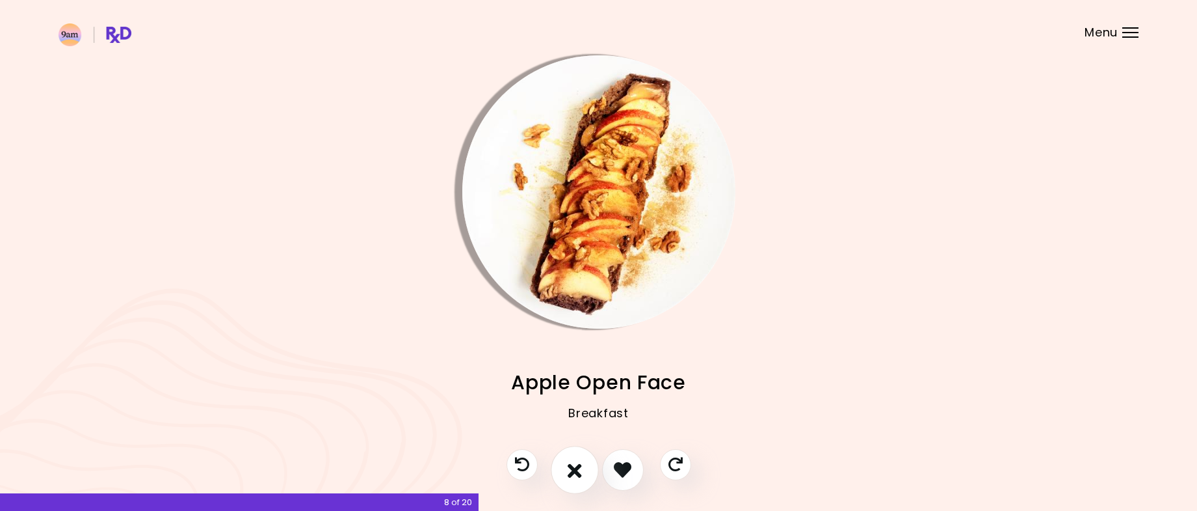
click at [572, 473] on icon "I don't like this recipe" at bounding box center [575, 469] width 14 height 20
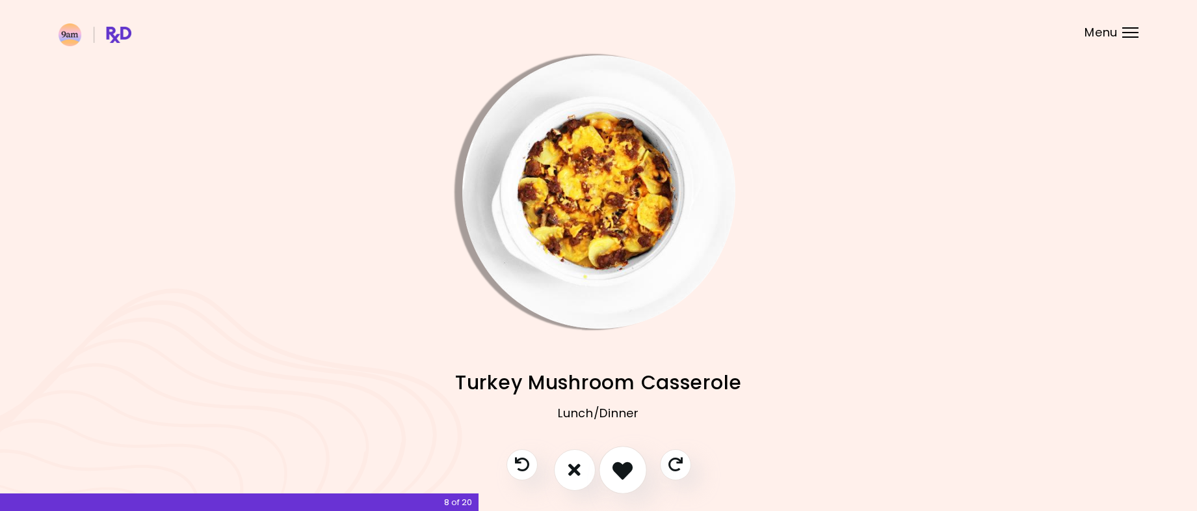
click at [607, 464] on button "I like this recipe" at bounding box center [623, 470] width 48 height 48
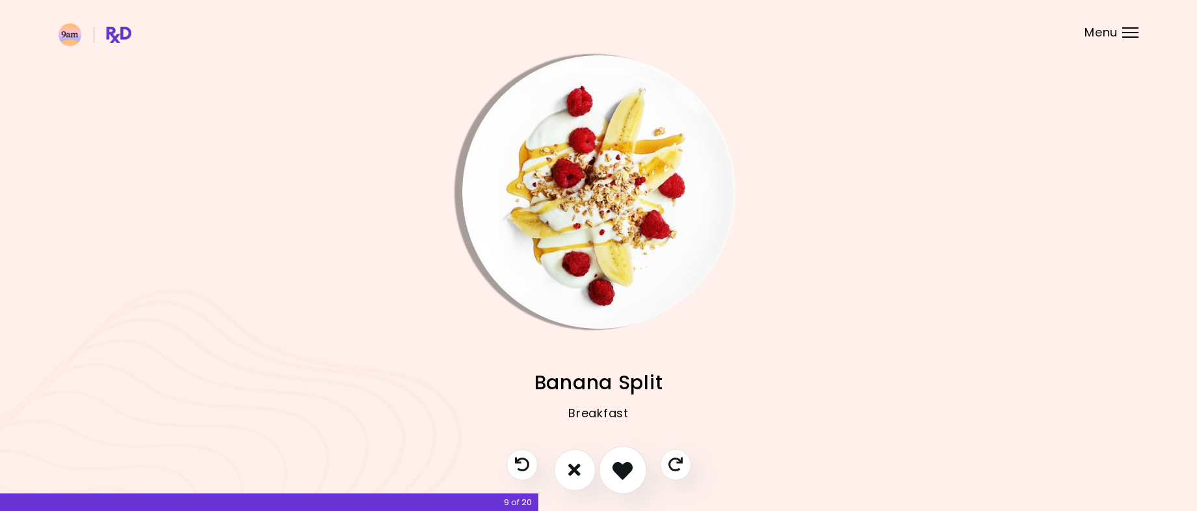
click at [607, 464] on button "I like this recipe" at bounding box center [623, 470] width 48 height 48
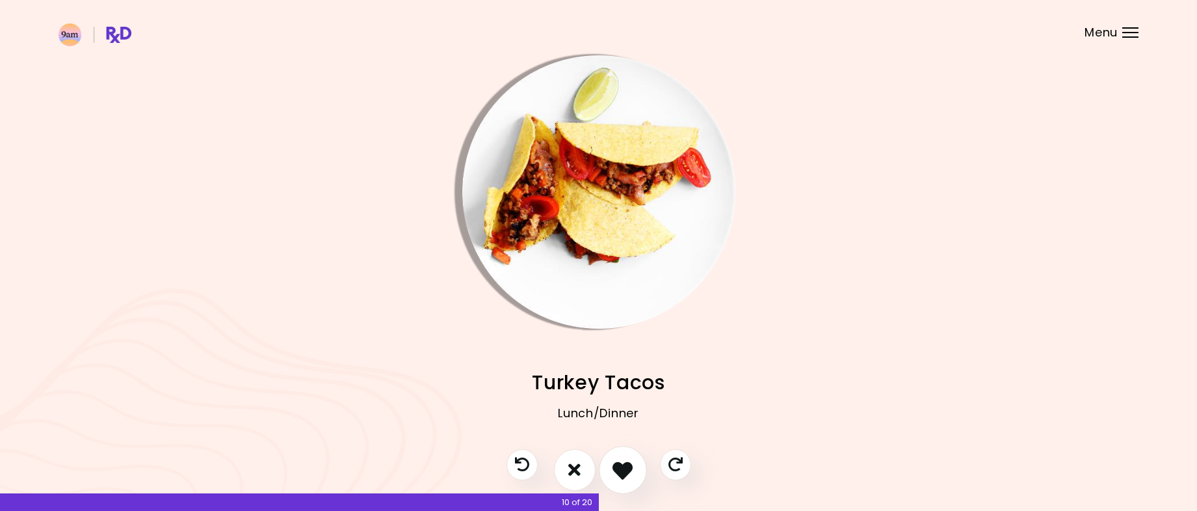
click at [607, 464] on button "I like this recipe" at bounding box center [623, 470] width 48 height 48
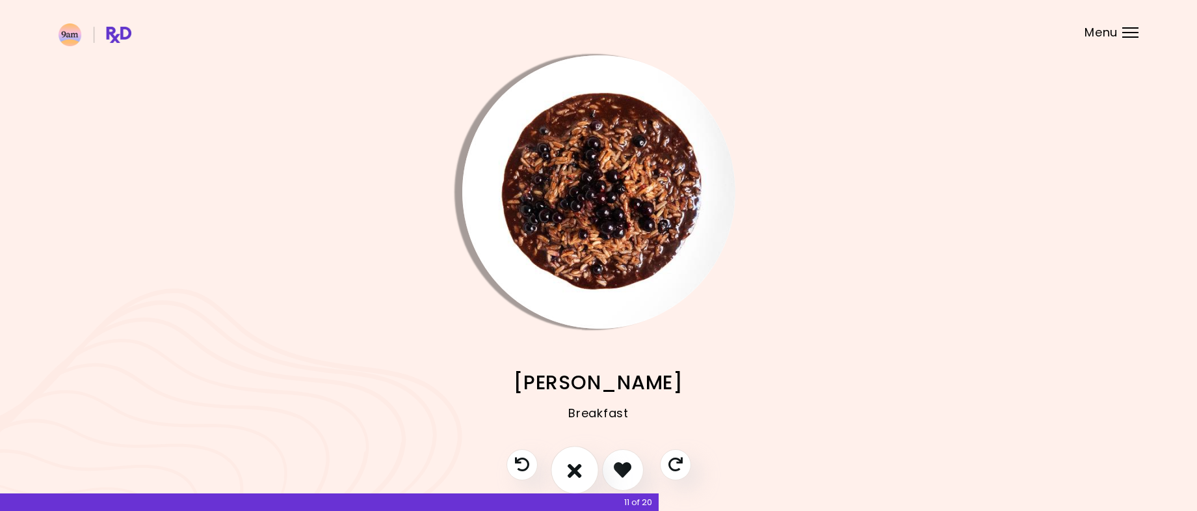
click at [572, 467] on icon "I don't like this recipe" at bounding box center [575, 469] width 14 height 20
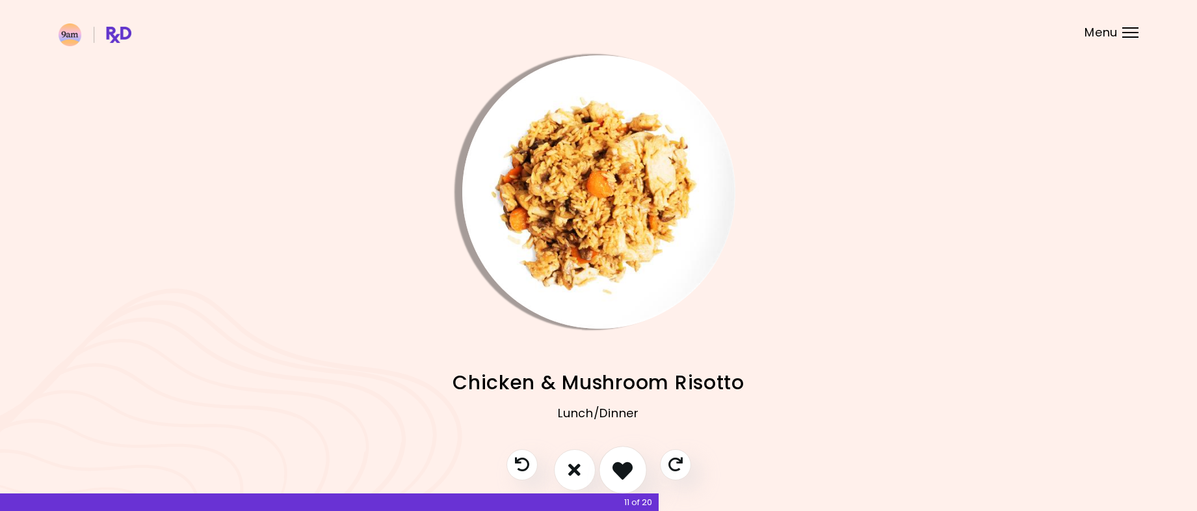
click at [625, 466] on icon "I like this recipe" at bounding box center [623, 469] width 20 height 20
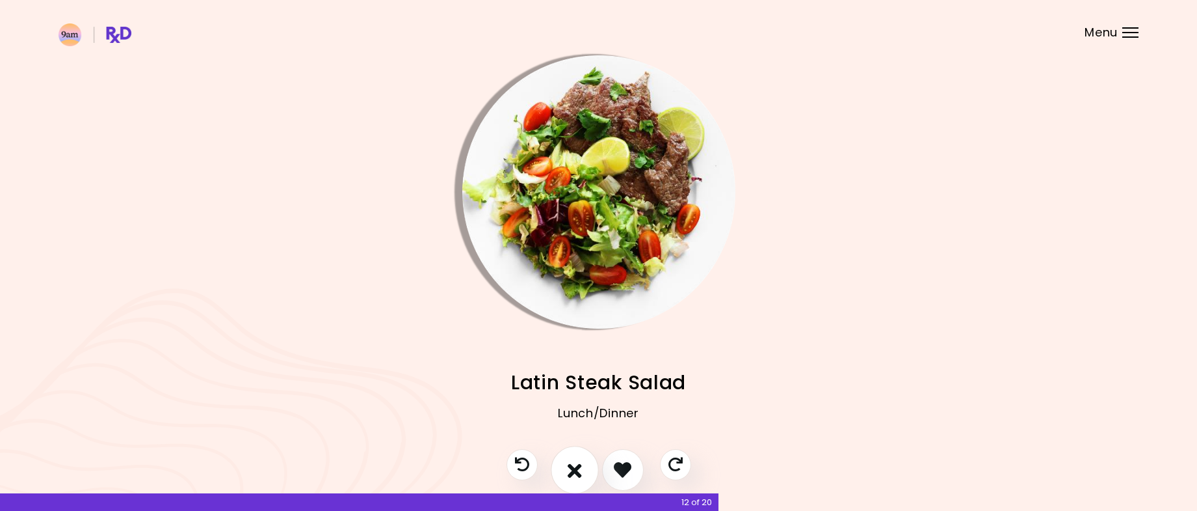
click at [587, 471] on button "I don't like this recipe" at bounding box center [575, 470] width 48 height 48
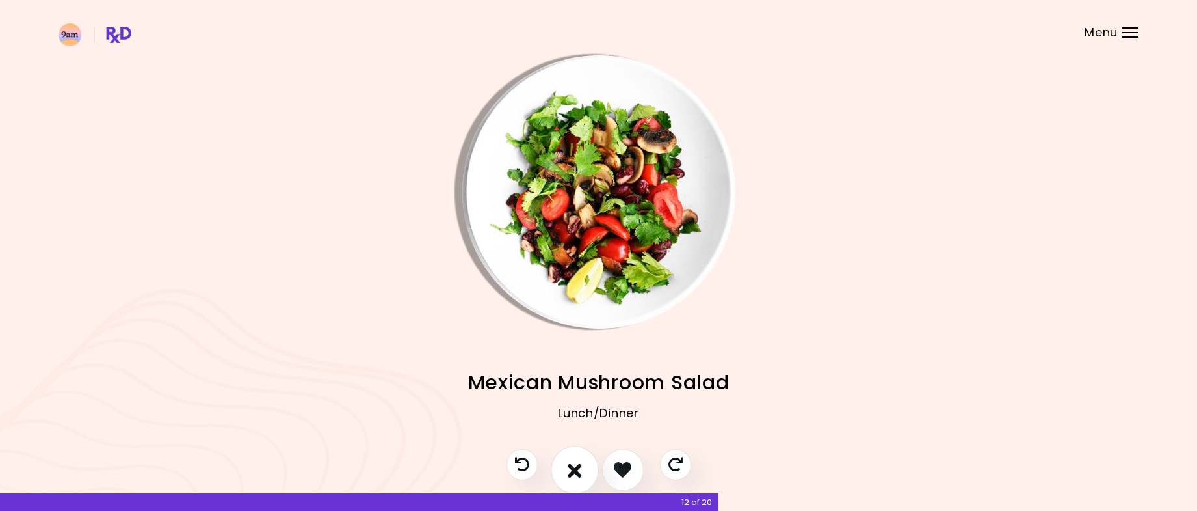
click at [589, 470] on button "I don't like this recipe" at bounding box center [575, 470] width 48 height 48
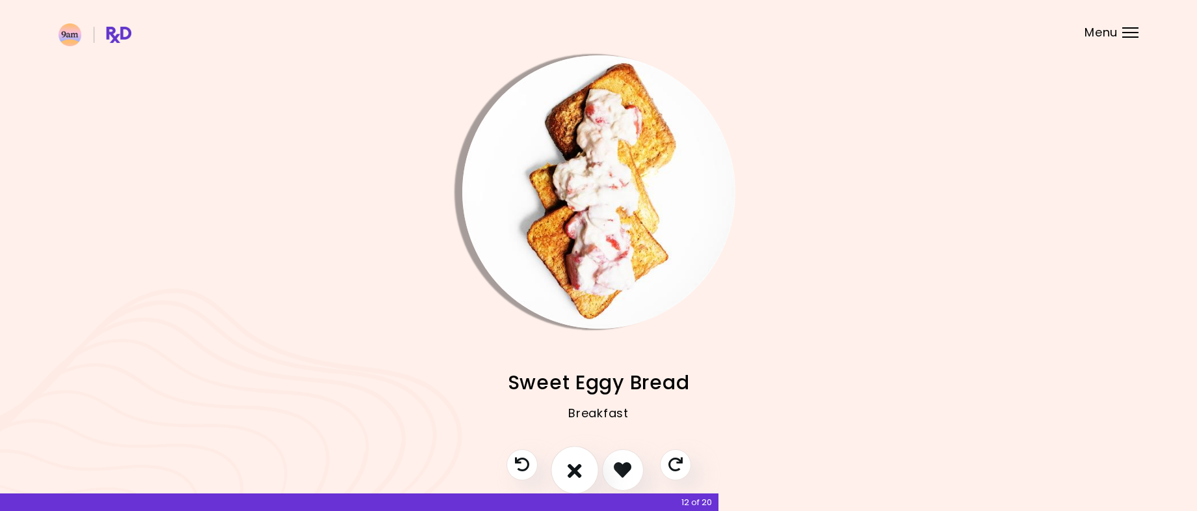
click at [589, 470] on button "I don't like this recipe" at bounding box center [575, 470] width 48 height 48
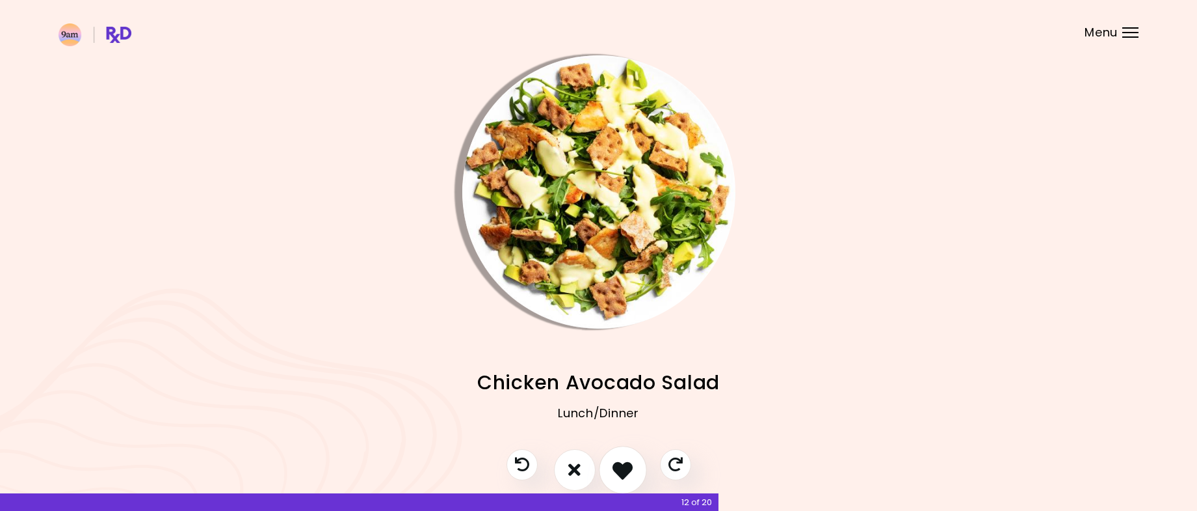
click at [642, 470] on button "I like this recipe" at bounding box center [623, 470] width 48 height 48
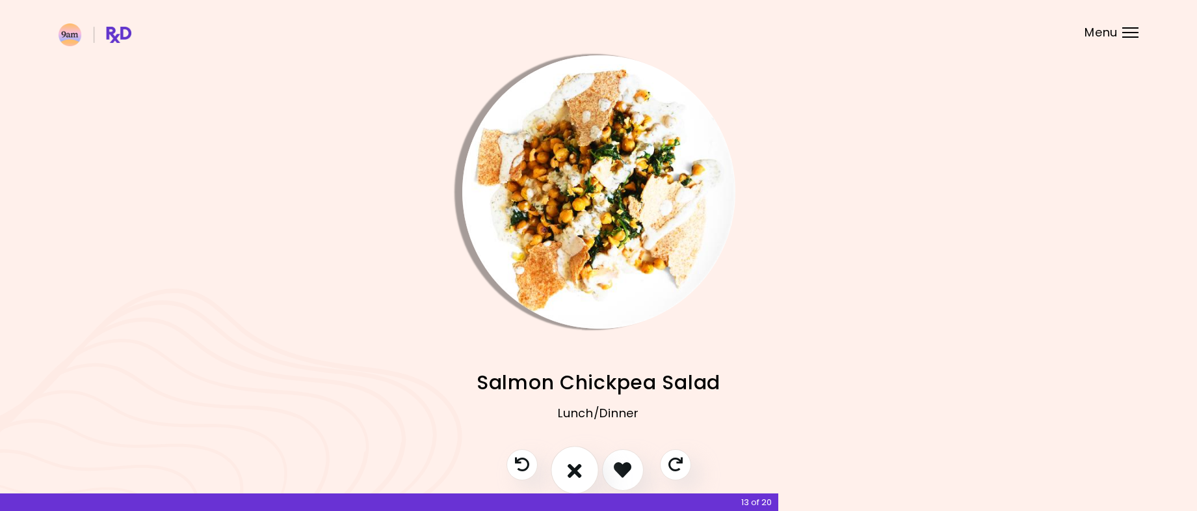
click at [579, 472] on icon "I don't like this recipe" at bounding box center [575, 469] width 14 height 20
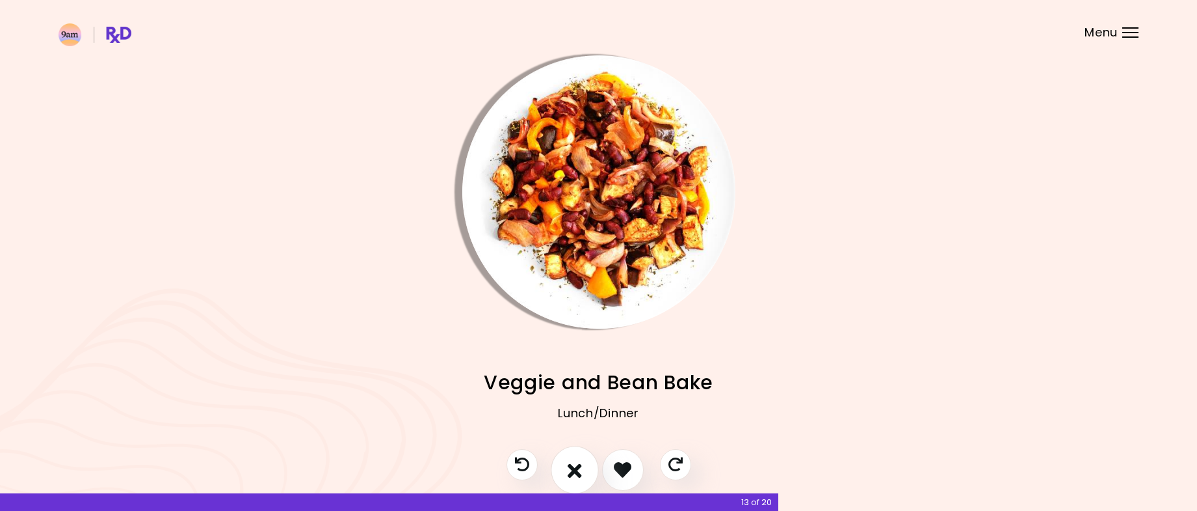
click at [586, 466] on button "I don't like this recipe" at bounding box center [575, 470] width 48 height 48
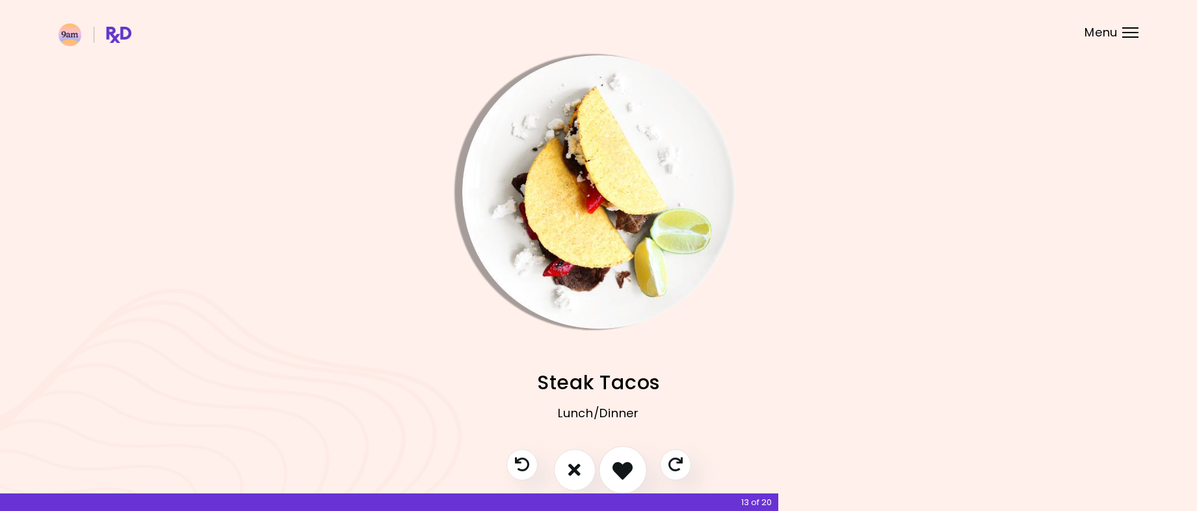
click at [626, 467] on icon "I like this recipe" at bounding box center [623, 469] width 20 height 20
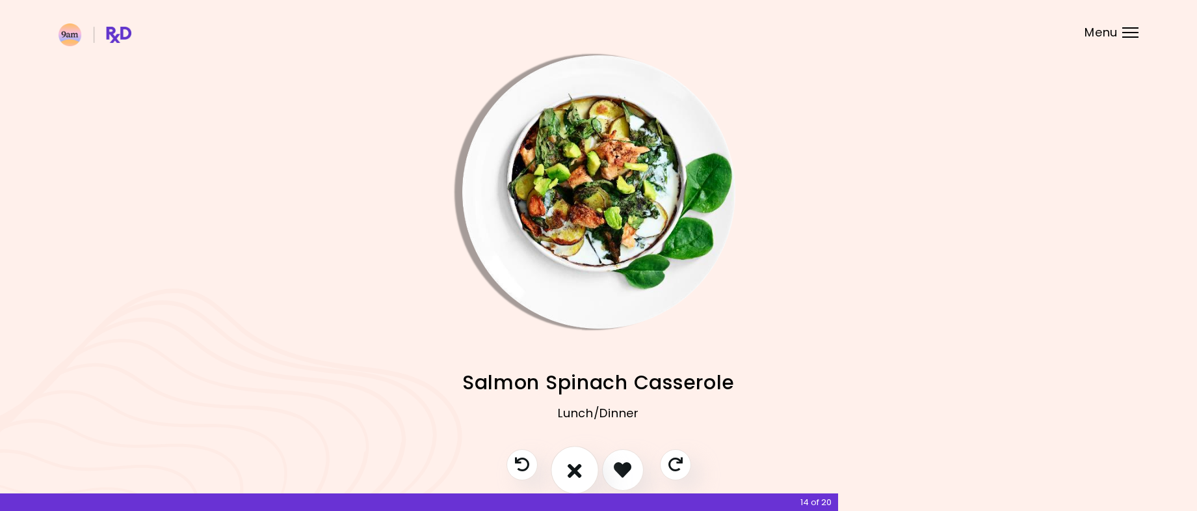
click at [586, 470] on button "I don't like this recipe" at bounding box center [575, 470] width 48 height 48
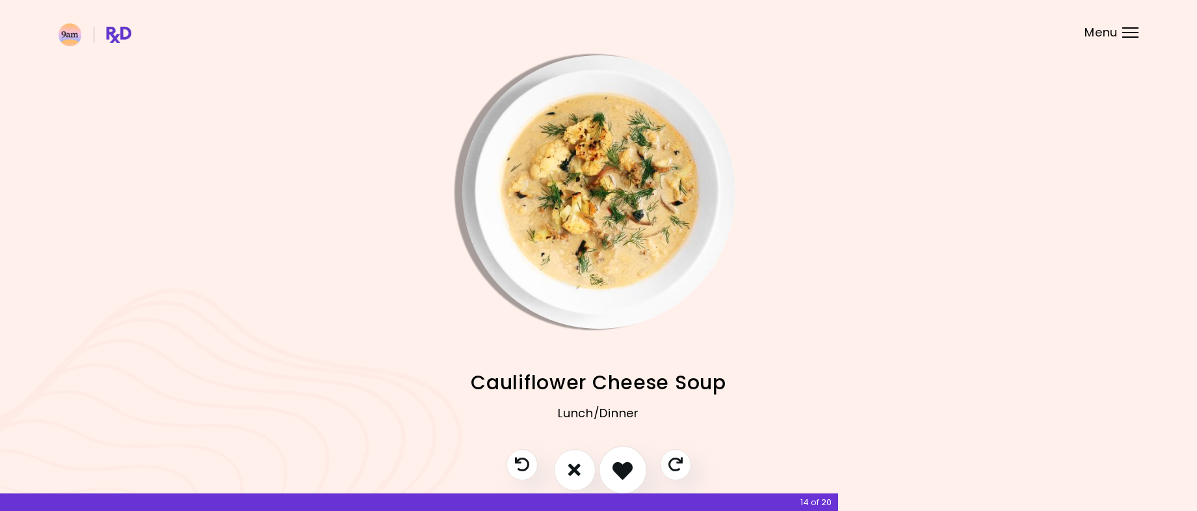
click at [631, 472] on icon "I like this recipe" at bounding box center [623, 469] width 20 height 20
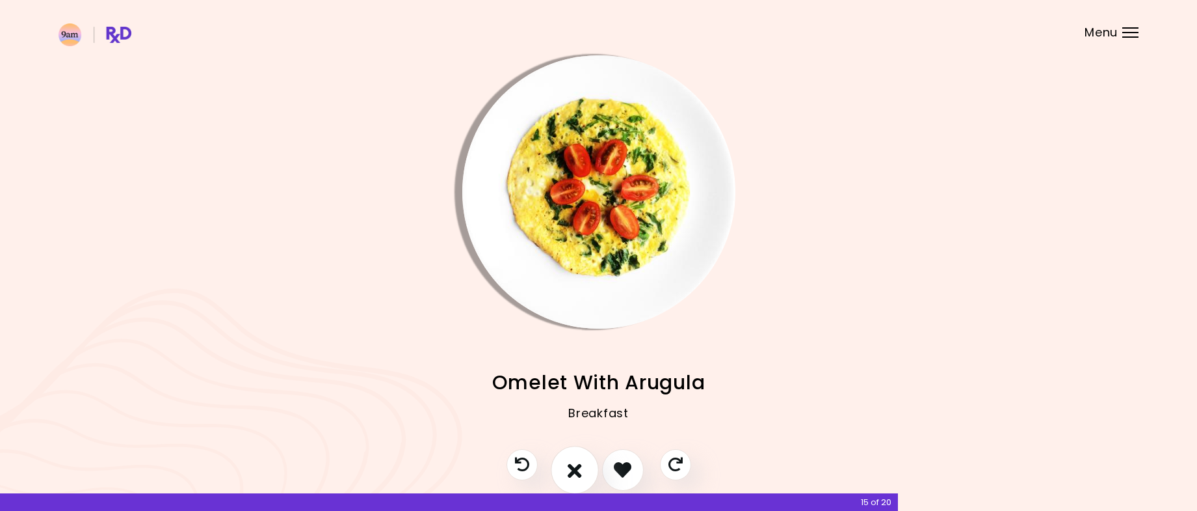
click at [574, 468] on icon "I don't like this recipe" at bounding box center [575, 469] width 14 height 20
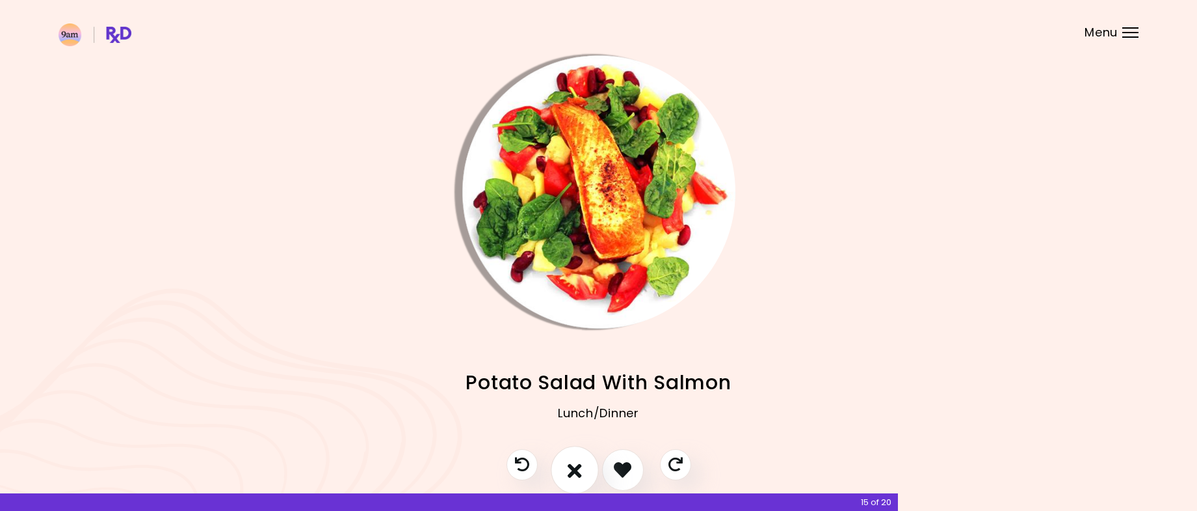
click at [574, 468] on icon "I don't like this recipe" at bounding box center [575, 469] width 14 height 20
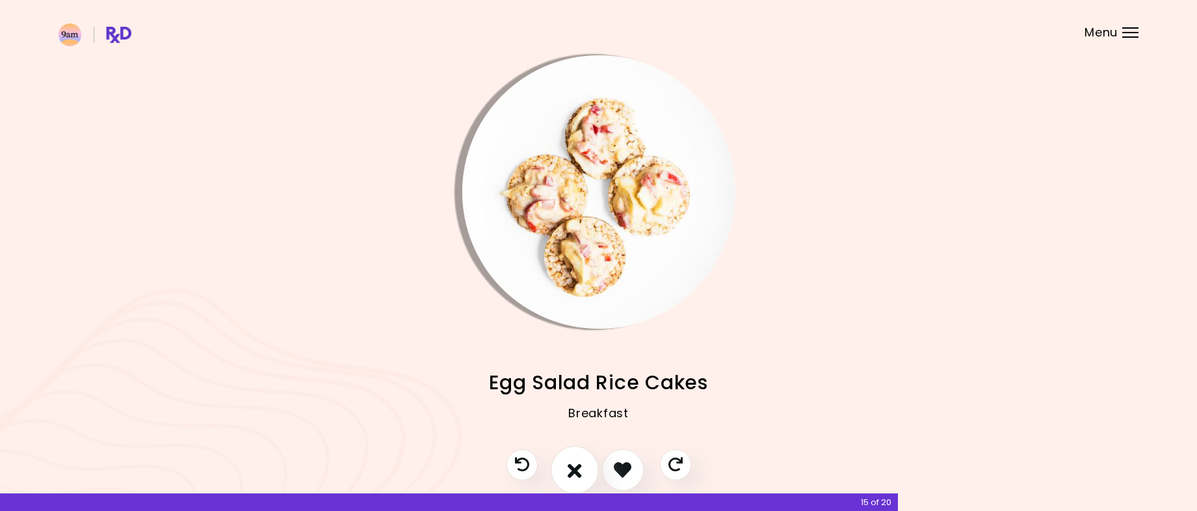
click at [574, 468] on icon "I don't like this recipe" at bounding box center [575, 469] width 14 height 20
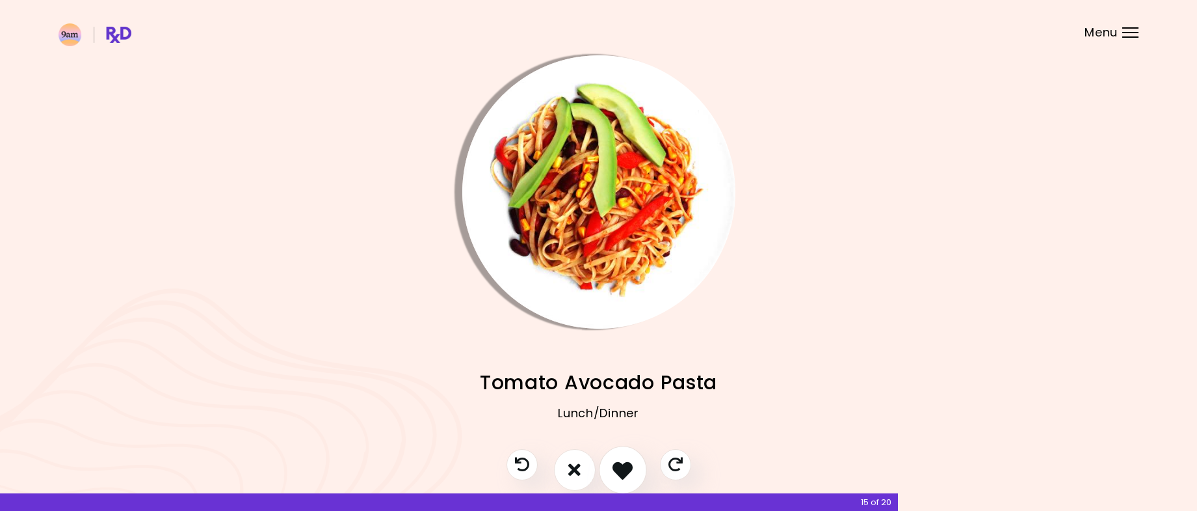
click at [624, 467] on icon "I like this recipe" at bounding box center [623, 469] width 20 height 20
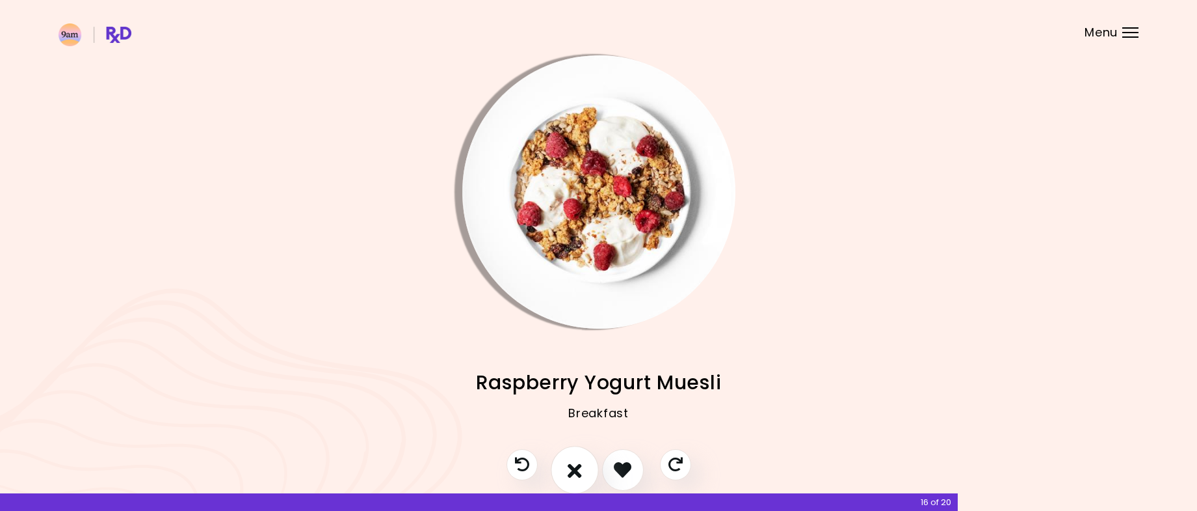
click at [568, 470] on icon "I don't like this recipe" at bounding box center [575, 469] width 14 height 20
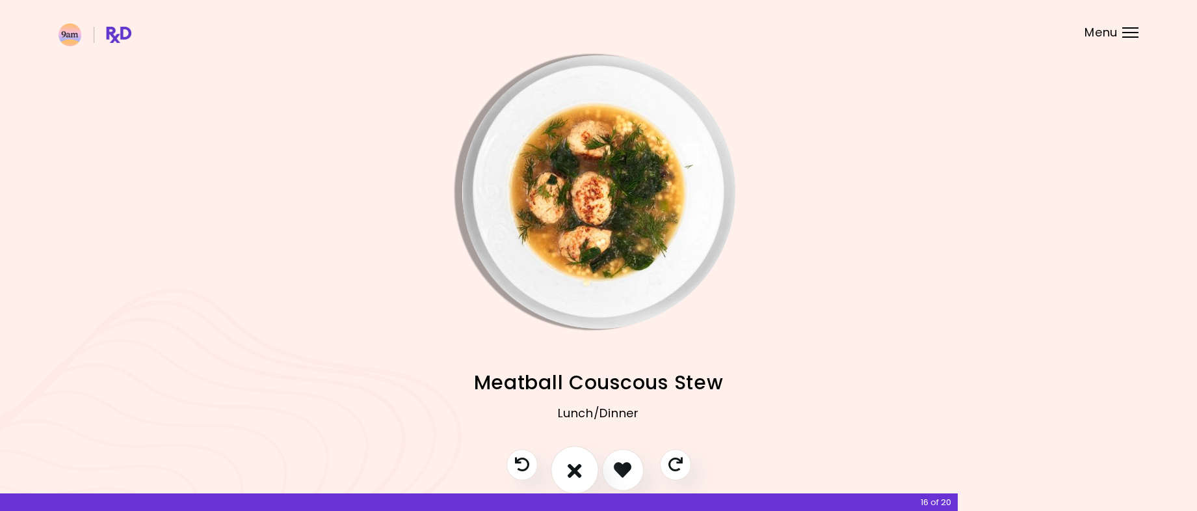
click at [568, 470] on icon "I don't like this recipe" at bounding box center [575, 469] width 14 height 20
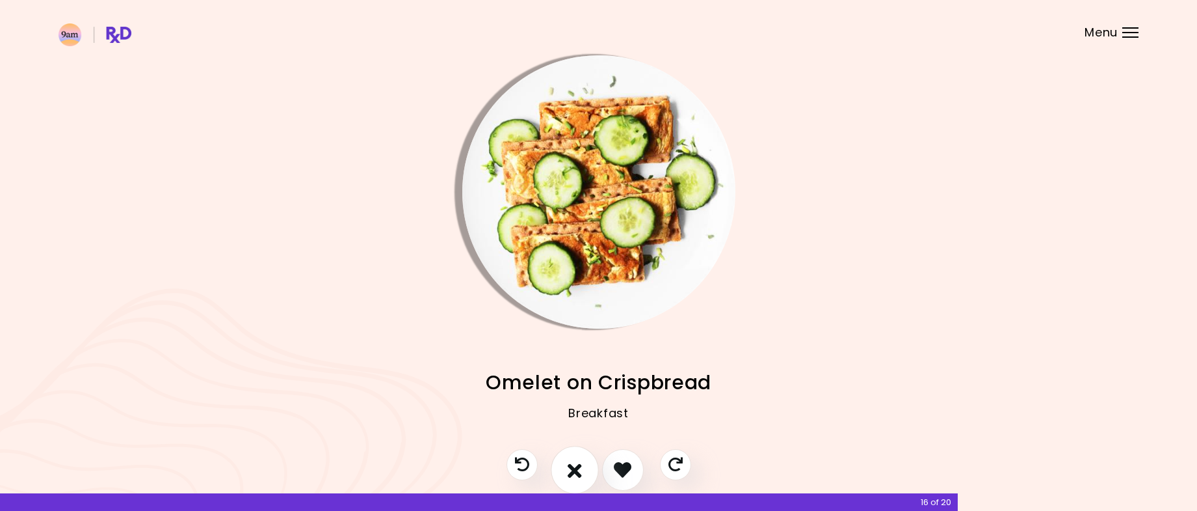
click at [568, 470] on icon "I don't like this recipe" at bounding box center [575, 469] width 14 height 20
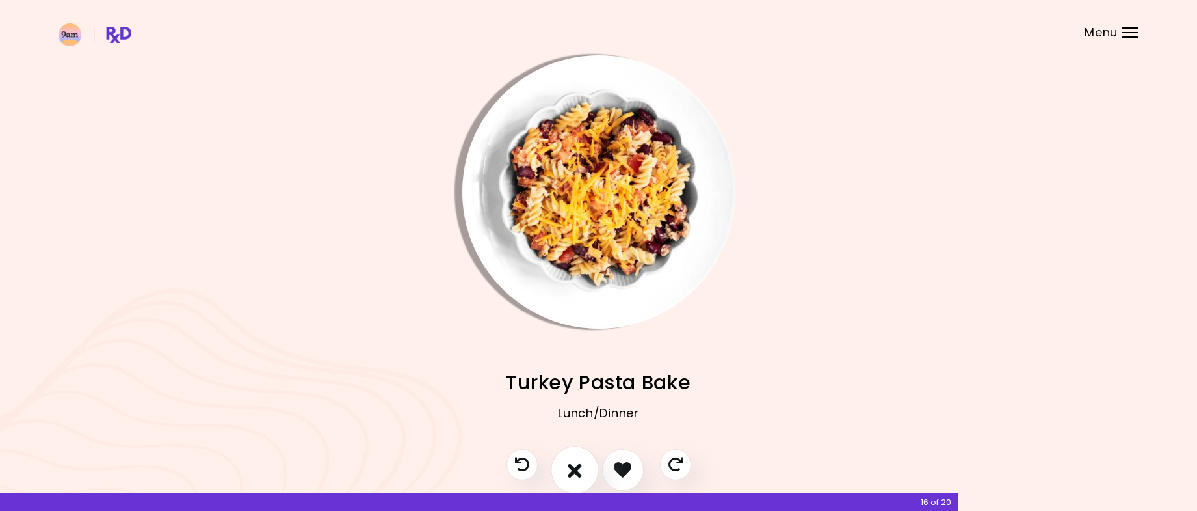
click at [568, 470] on icon "I don't like this recipe" at bounding box center [575, 469] width 14 height 20
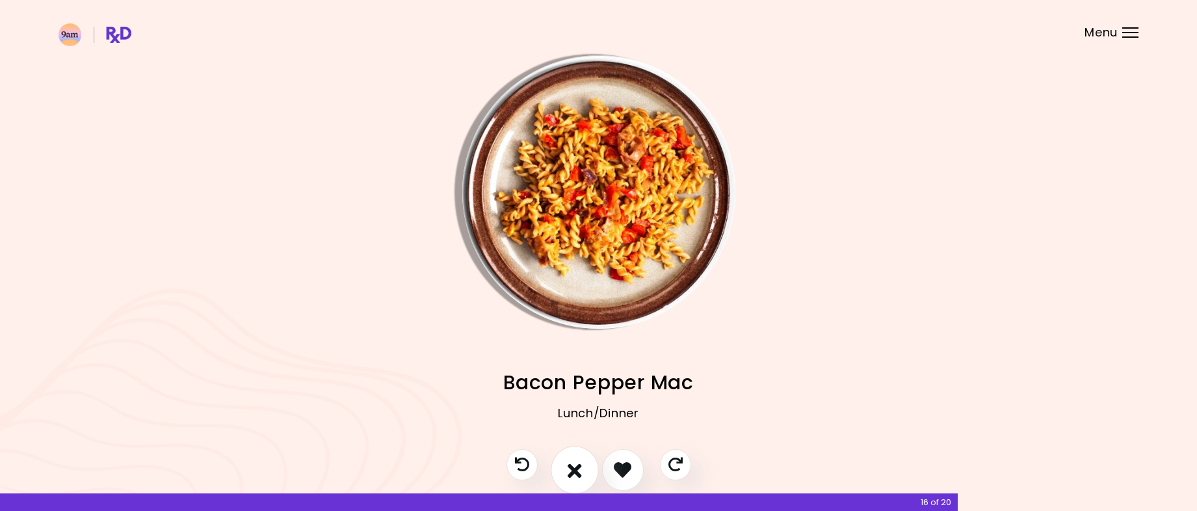
click at [568, 470] on icon "I don't like this recipe" at bounding box center [575, 469] width 14 height 20
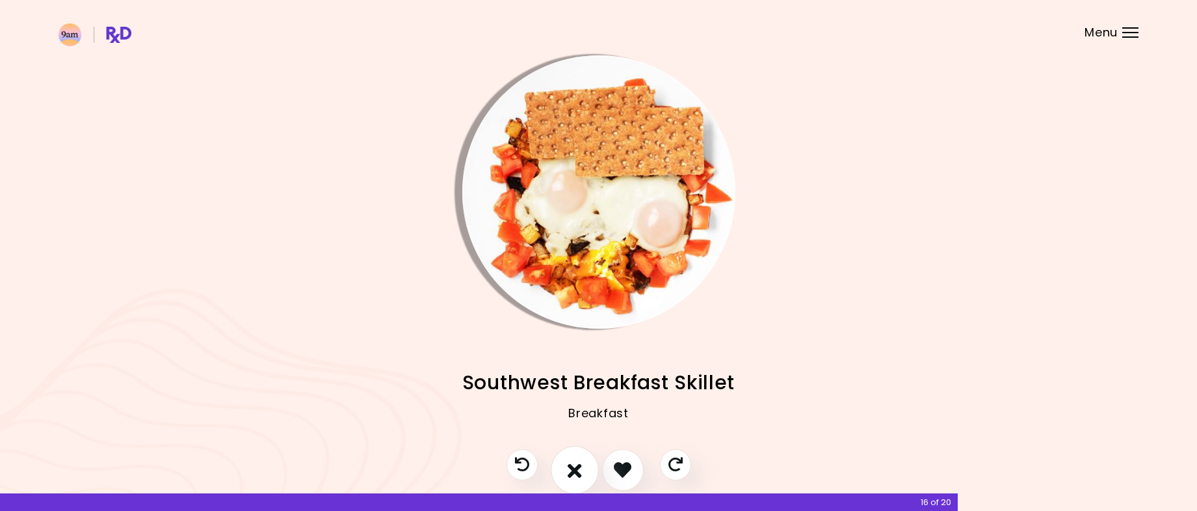
click at [568, 470] on icon "I don't like this recipe" at bounding box center [575, 469] width 14 height 20
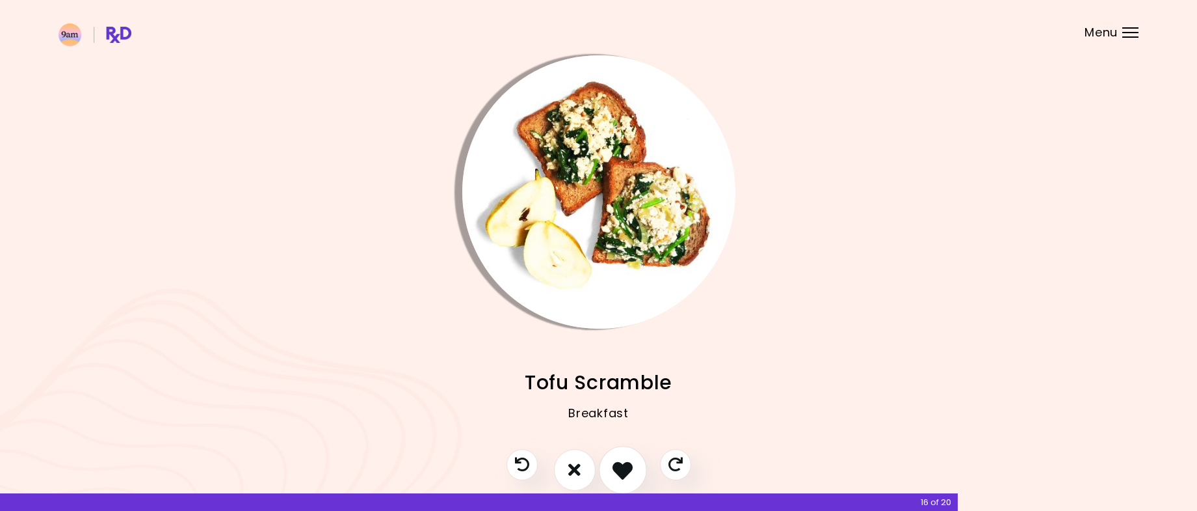
click at [616, 473] on icon "I like this recipe" at bounding box center [623, 469] width 20 height 20
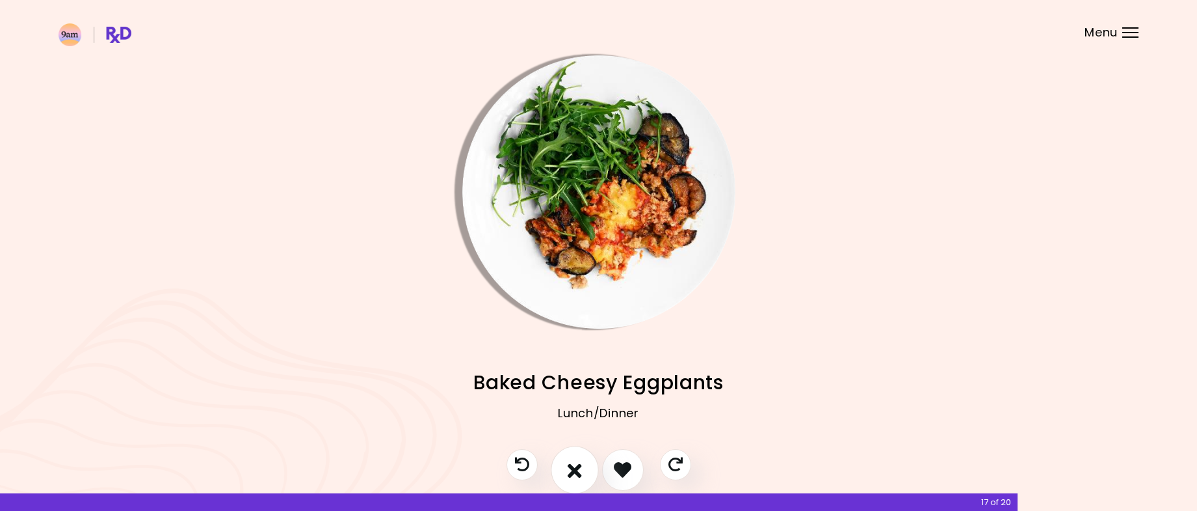
click at [581, 470] on icon "I don't like this recipe" at bounding box center [575, 469] width 14 height 20
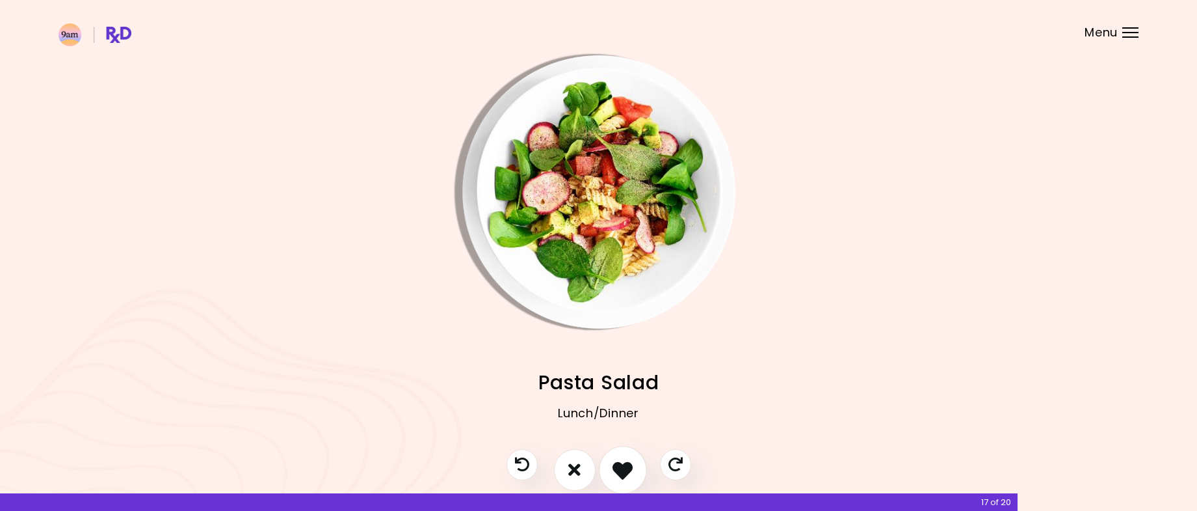
click at [611, 469] on button "I like this recipe" at bounding box center [623, 470] width 48 height 48
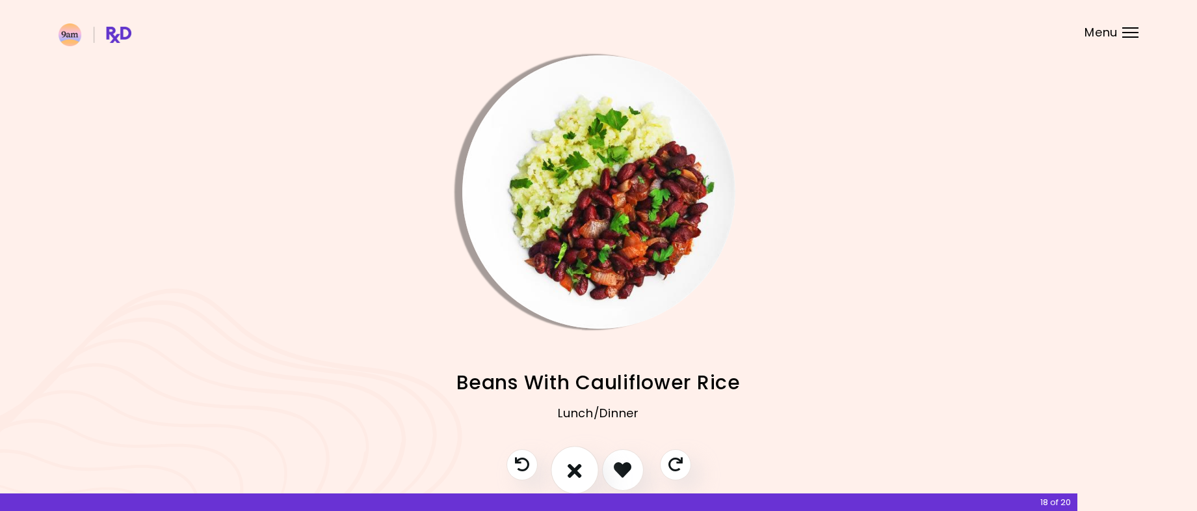
click at [577, 475] on icon "I don't like this recipe" at bounding box center [575, 469] width 14 height 20
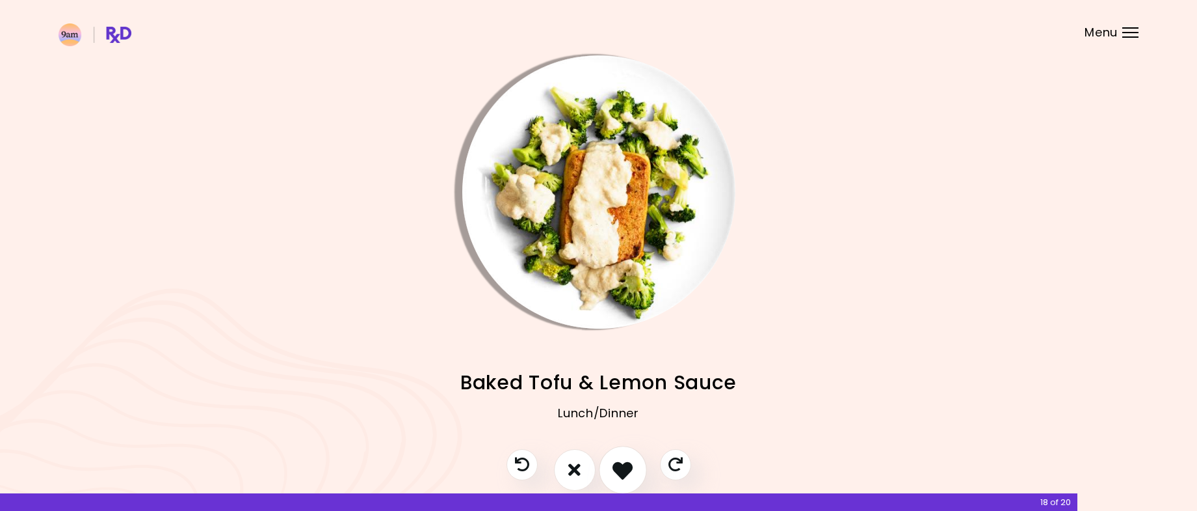
click at [619, 475] on icon "I like this recipe" at bounding box center [623, 469] width 20 height 20
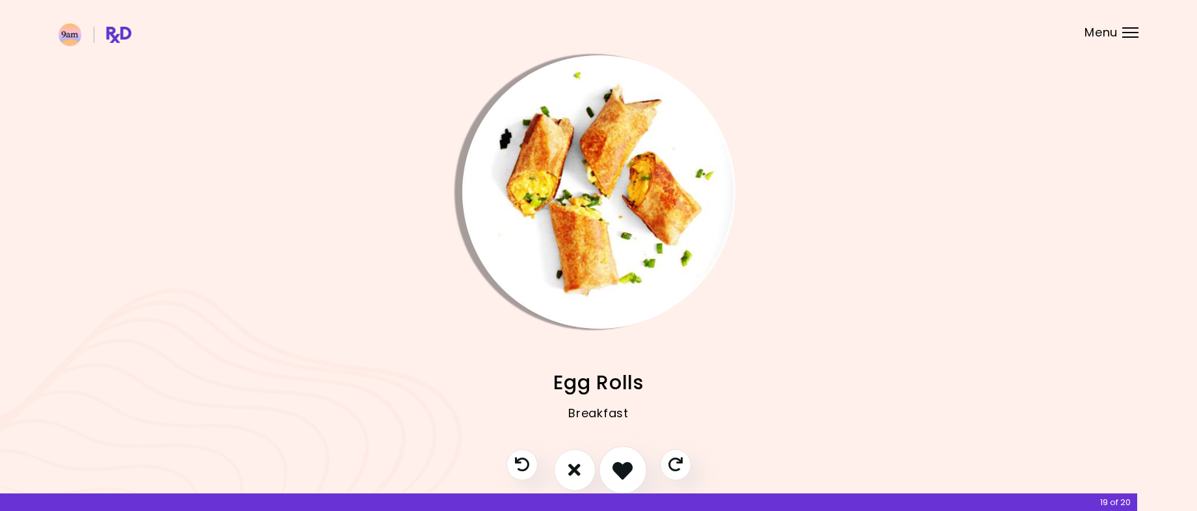
click at [619, 475] on icon "I like this recipe" at bounding box center [623, 469] width 20 height 20
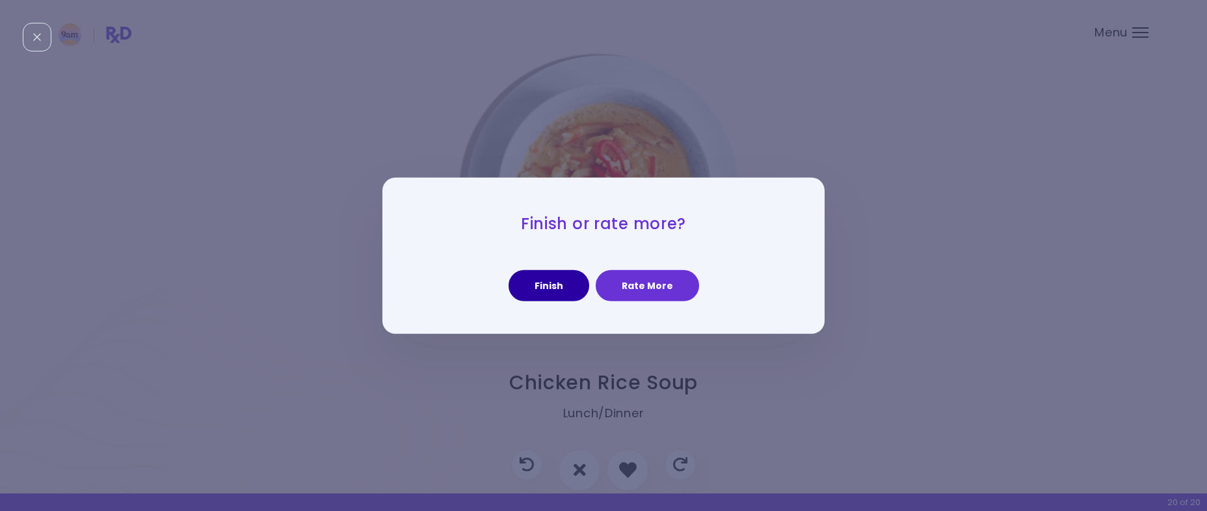
click at [571, 282] on button "Finish" at bounding box center [549, 285] width 81 height 31
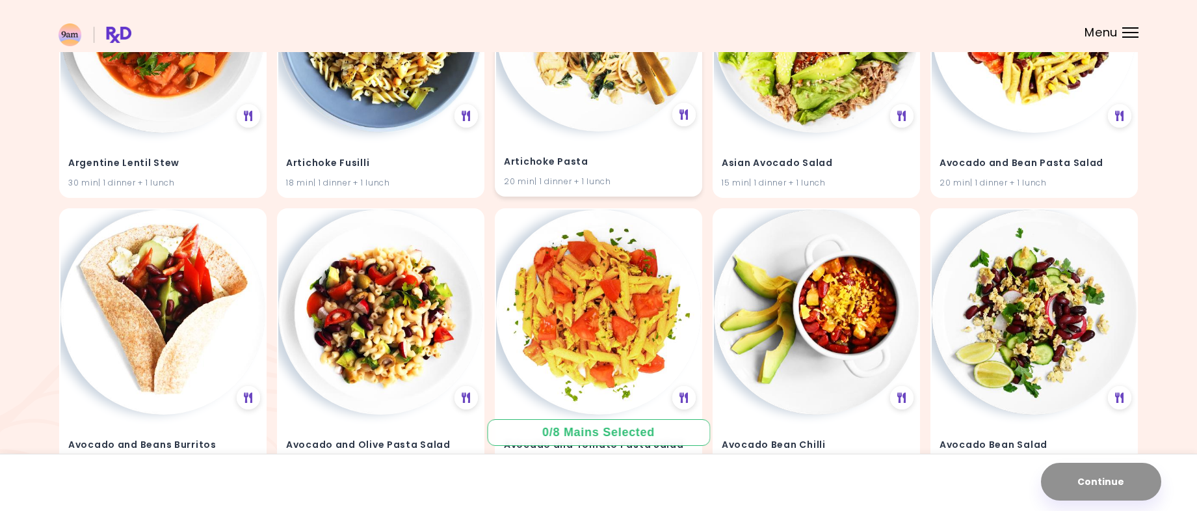
scroll to position [65, 0]
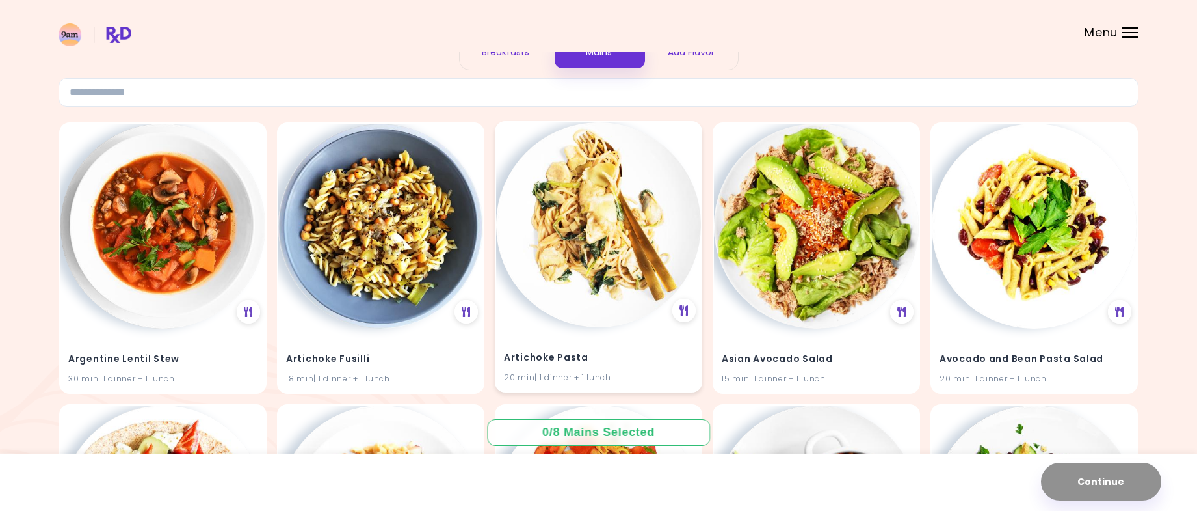
click at [591, 294] on img at bounding box center [598, 224] width 205 height 205
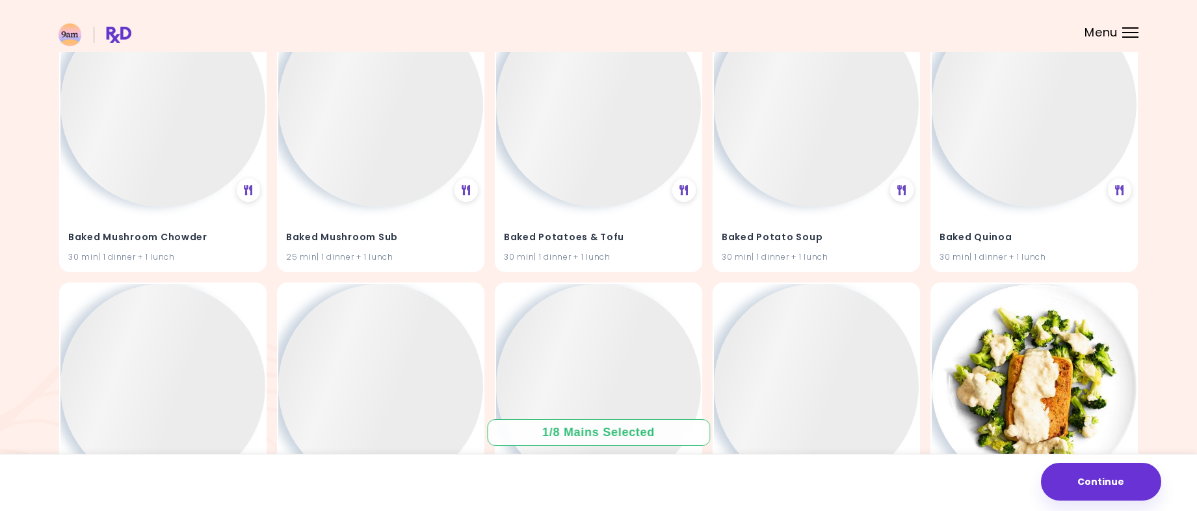
scroll to position [2406, 0]
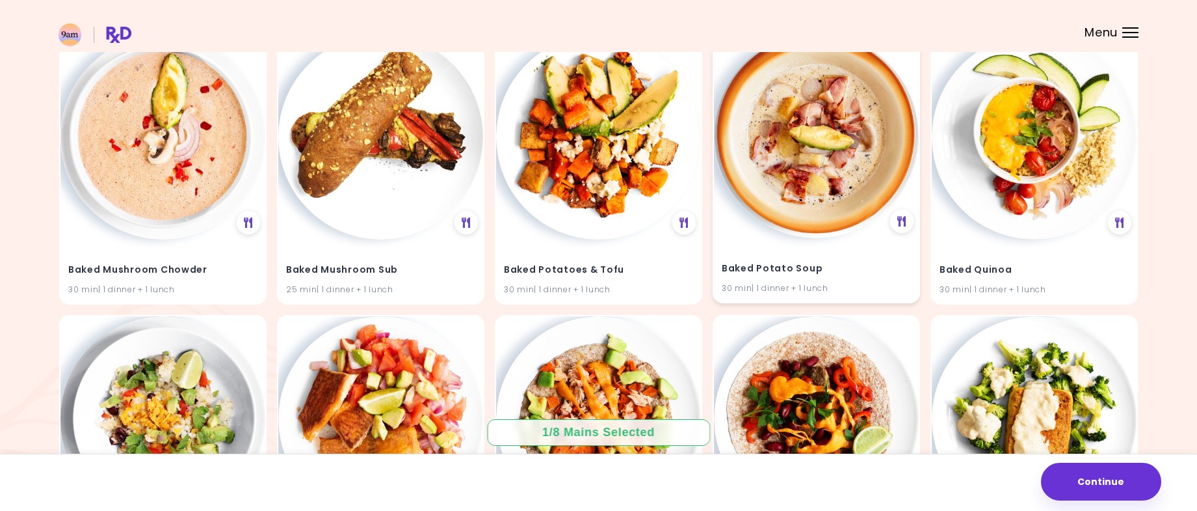
click at [843, 166] on img at bounding box center [816, 135] width 205 height 205
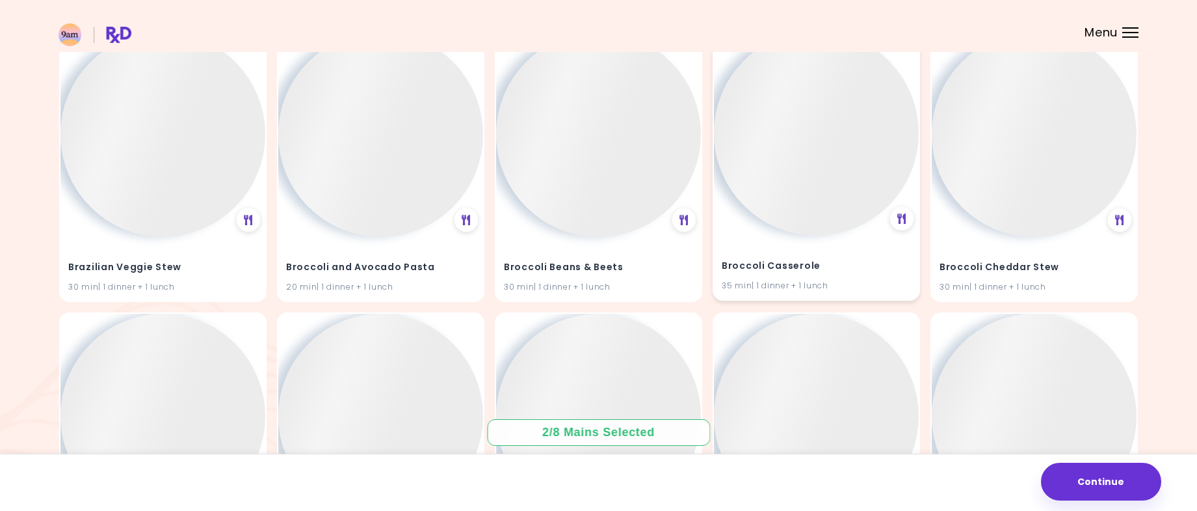
scroll to position [11156, 0]
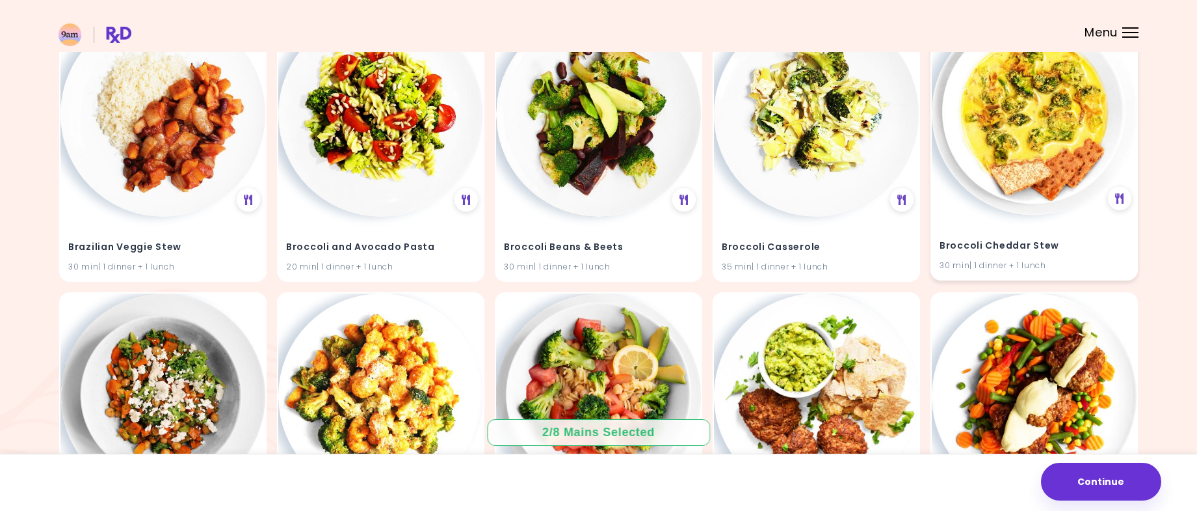
click at [1000, 191] on img at bounding box center [1034, 112] width 205 height 205
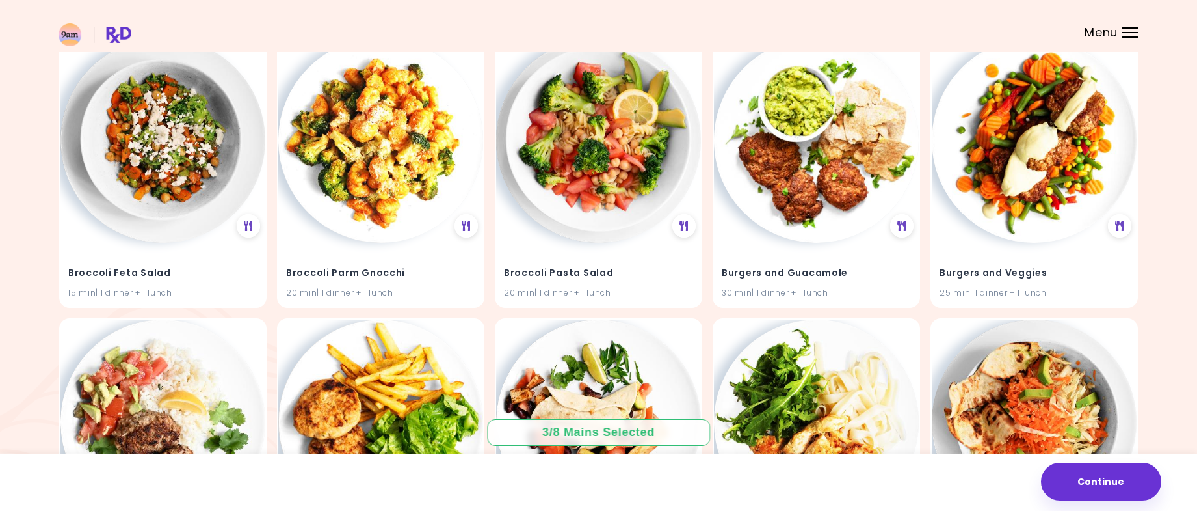
scroll to position [11416, 0]
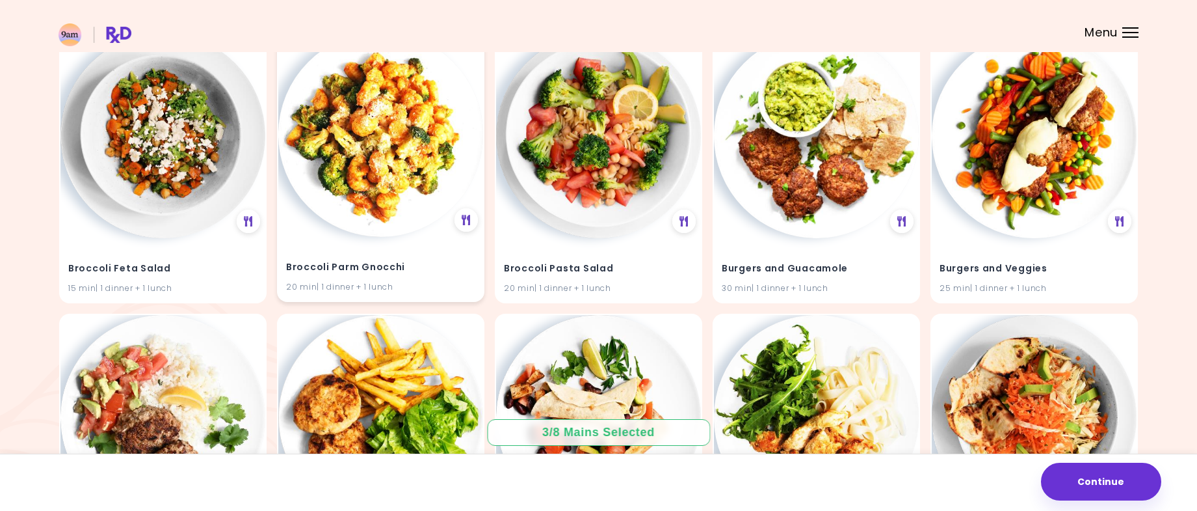
click at [393, 182] on img at bounding box center [380, 134] width 205 height 205
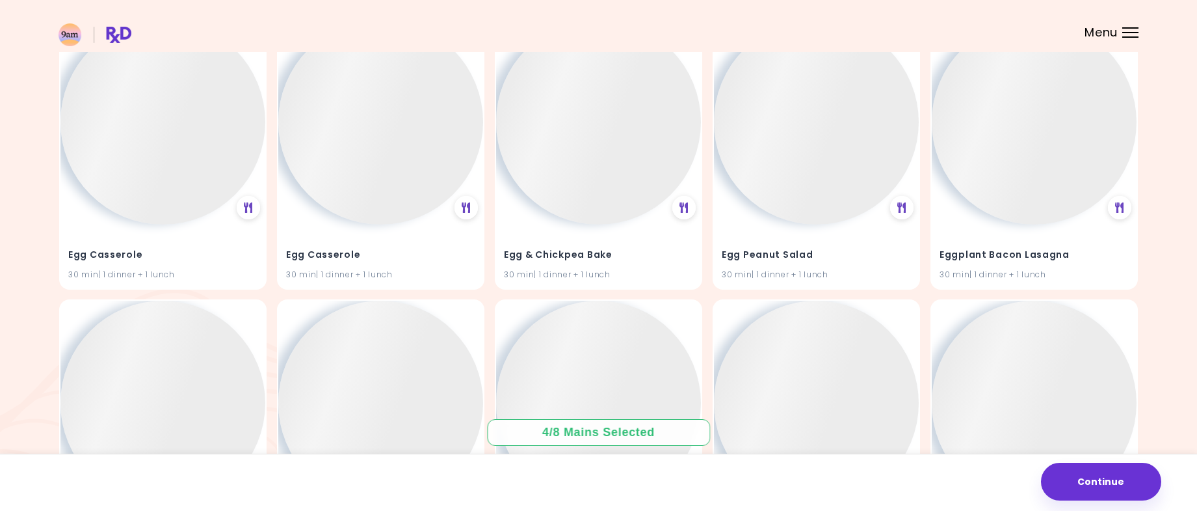
scroll to position [28697, 0]
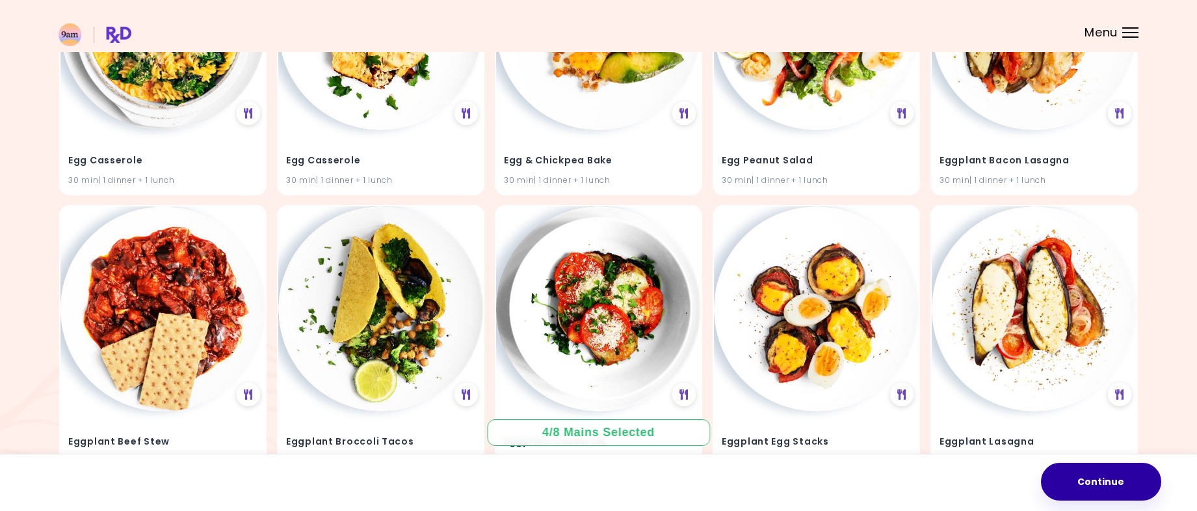
click at [1087, 492] on button "Continue" at bounding box center [1101, 481] width 120 height 38
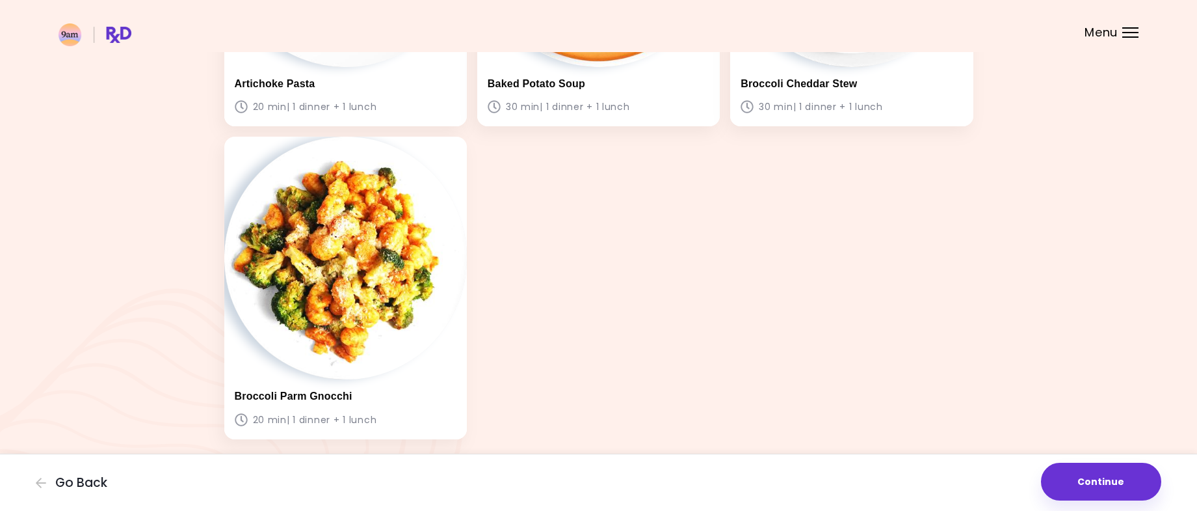
scroll to position [346, 0]
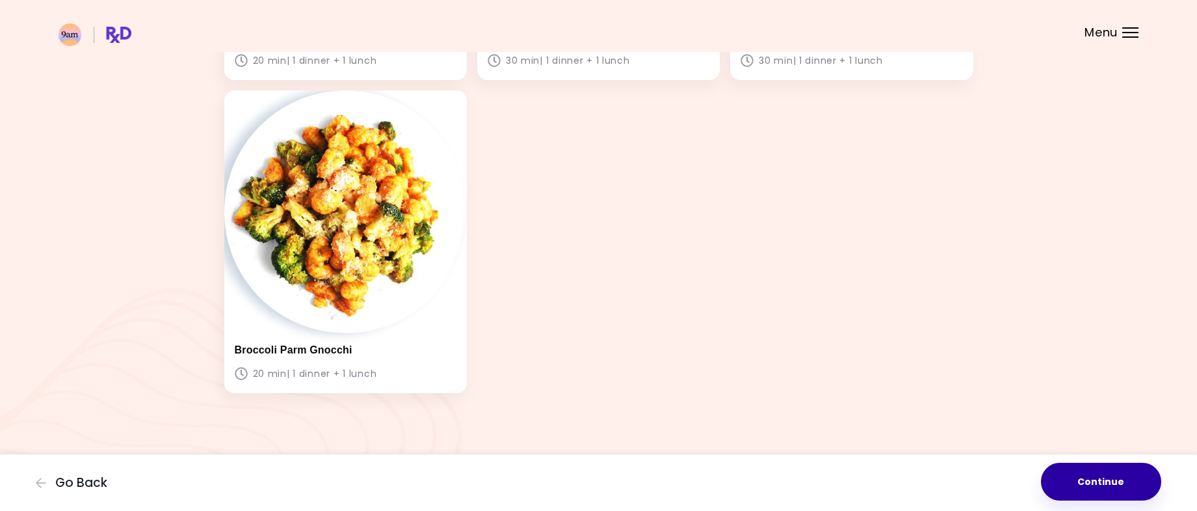
click at [1108, 486] on button "Continue" at bounding box center [1101, 481] width 120 height 38
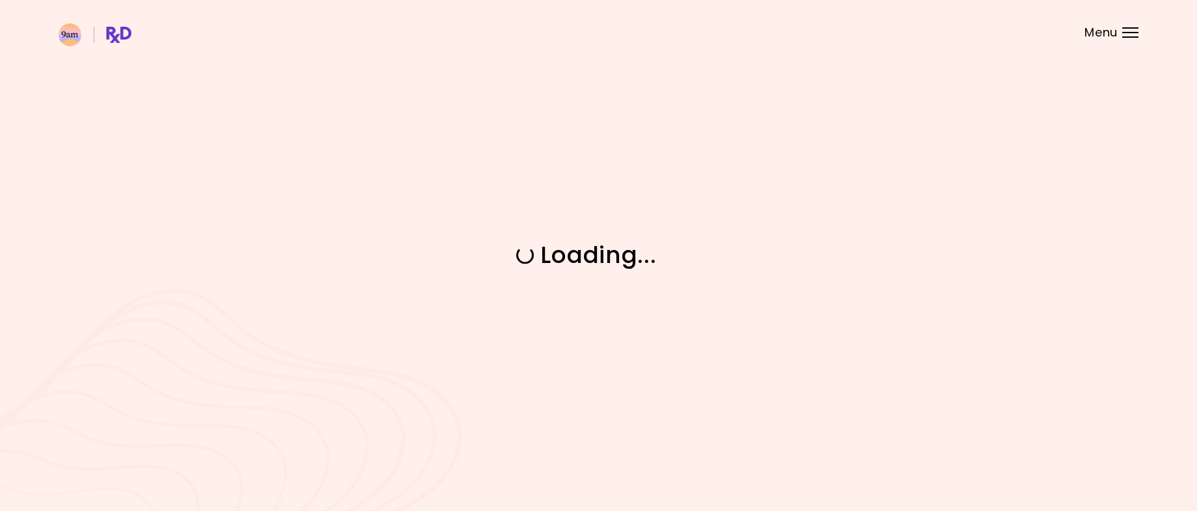
scroll to position [0, 0]
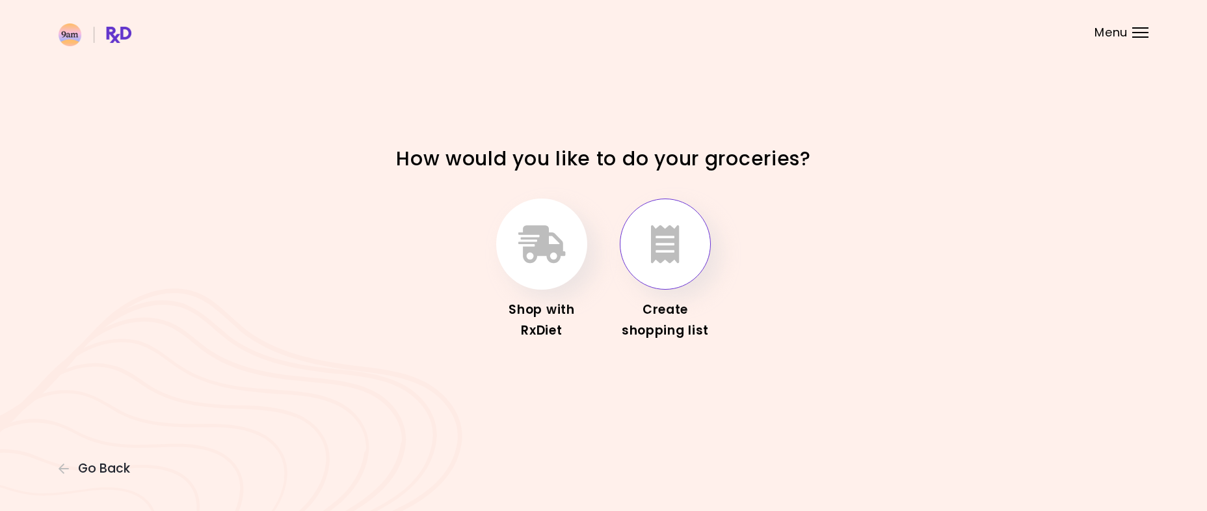
click at [655, 283] on button "button" at bounding box center [665, 243] width 91 height 91
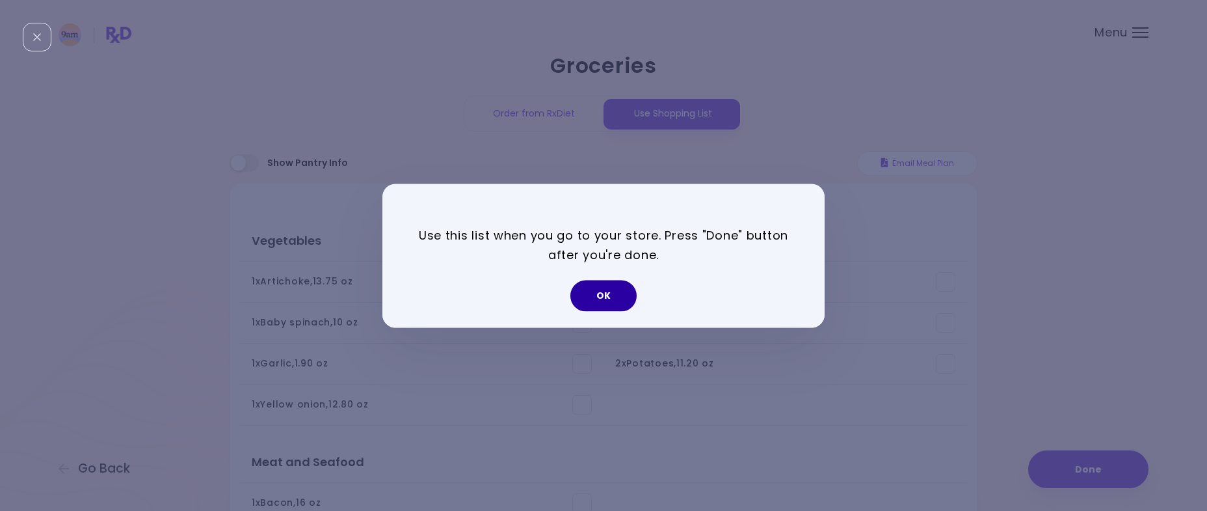
click at [598, 304] on button "OK" at bounding box center [603, 295] width 66 height 31
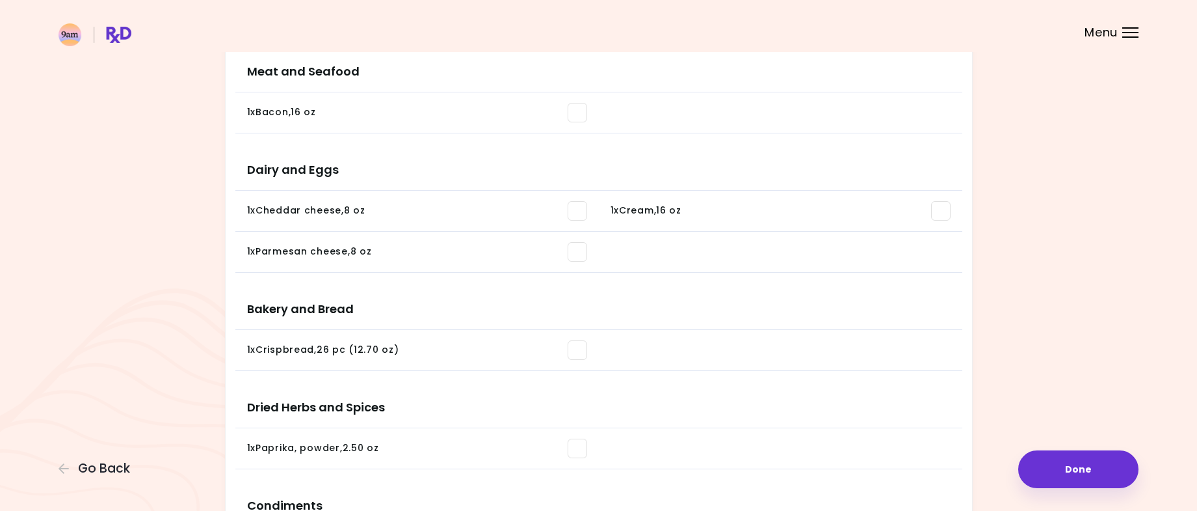
scroll to position [455, 0]
